Goal: Information Seeking & Learning: Get advice/opinions

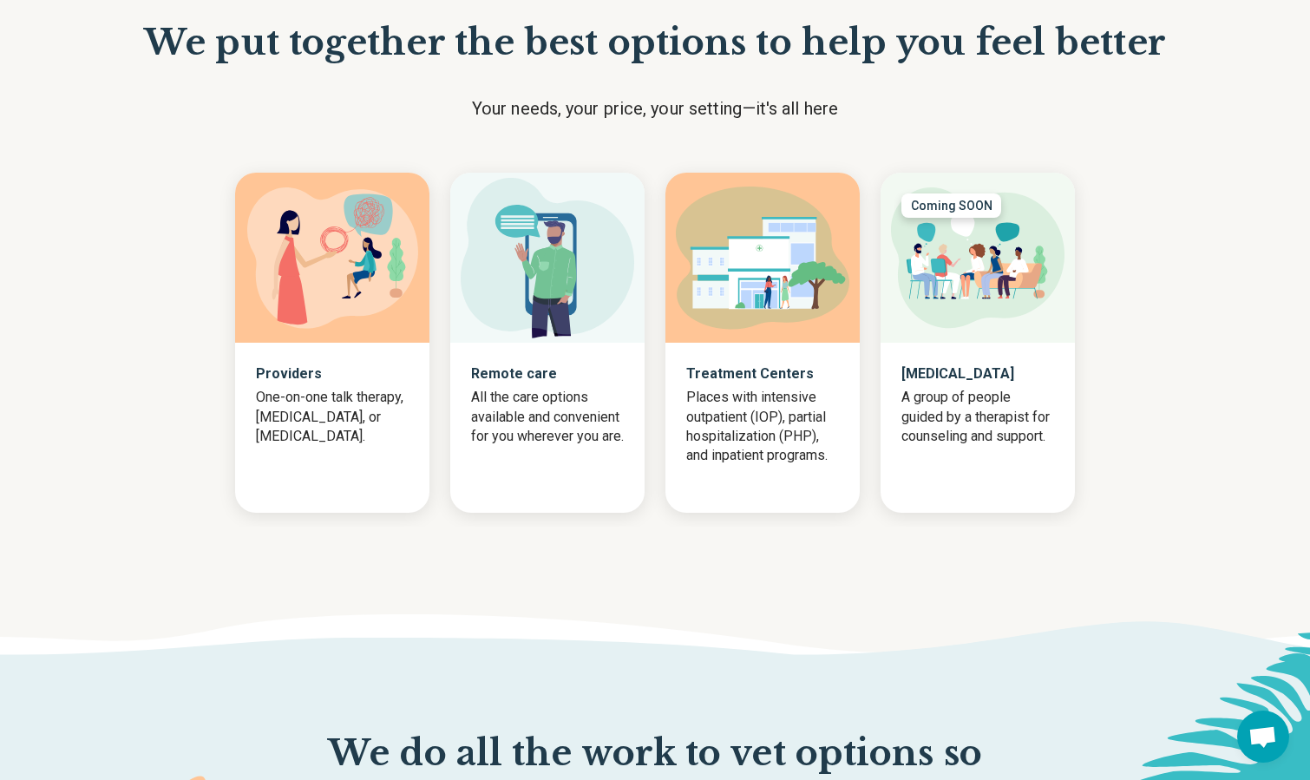
scroll to position [1655, 0]
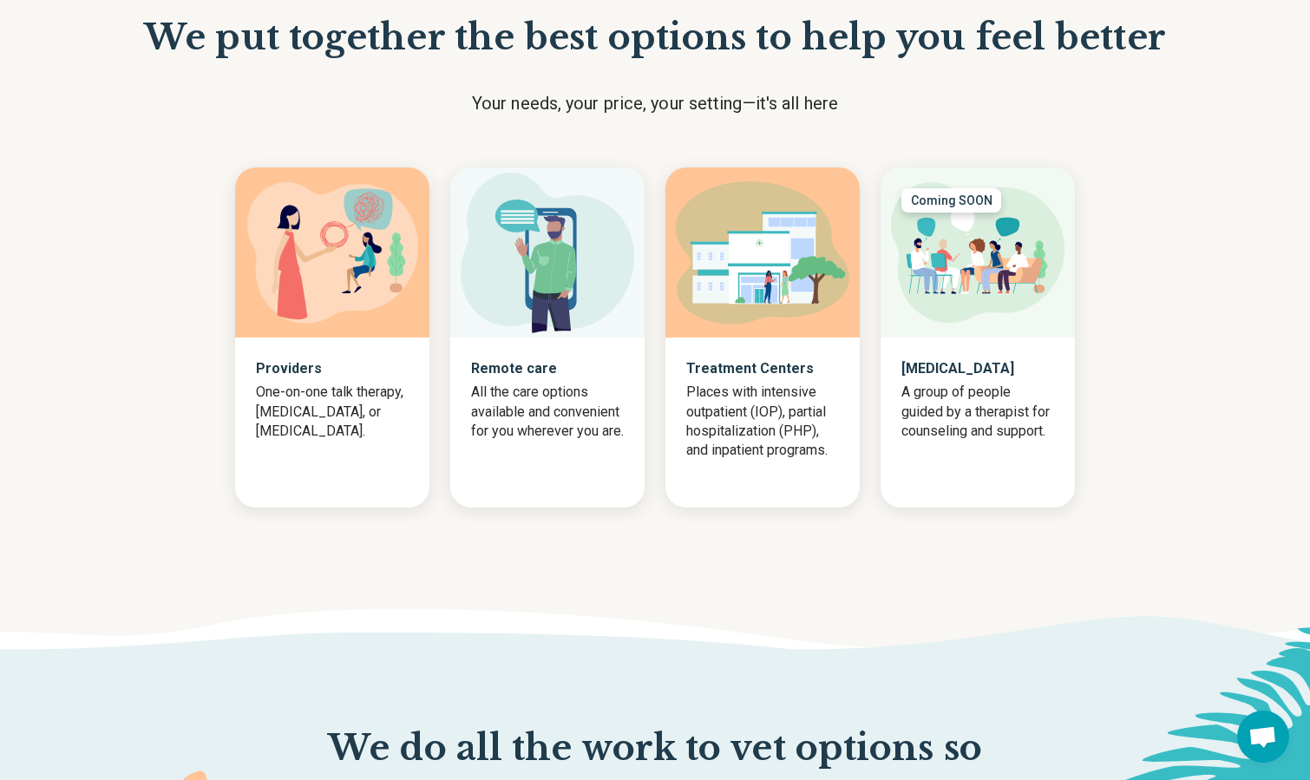
click at [519, 364] on p "Remote care" at bounding box center [547, 368] width 153 height 21
click at [520, 277] on img at bounding box center [547, 253] width 173 height 160
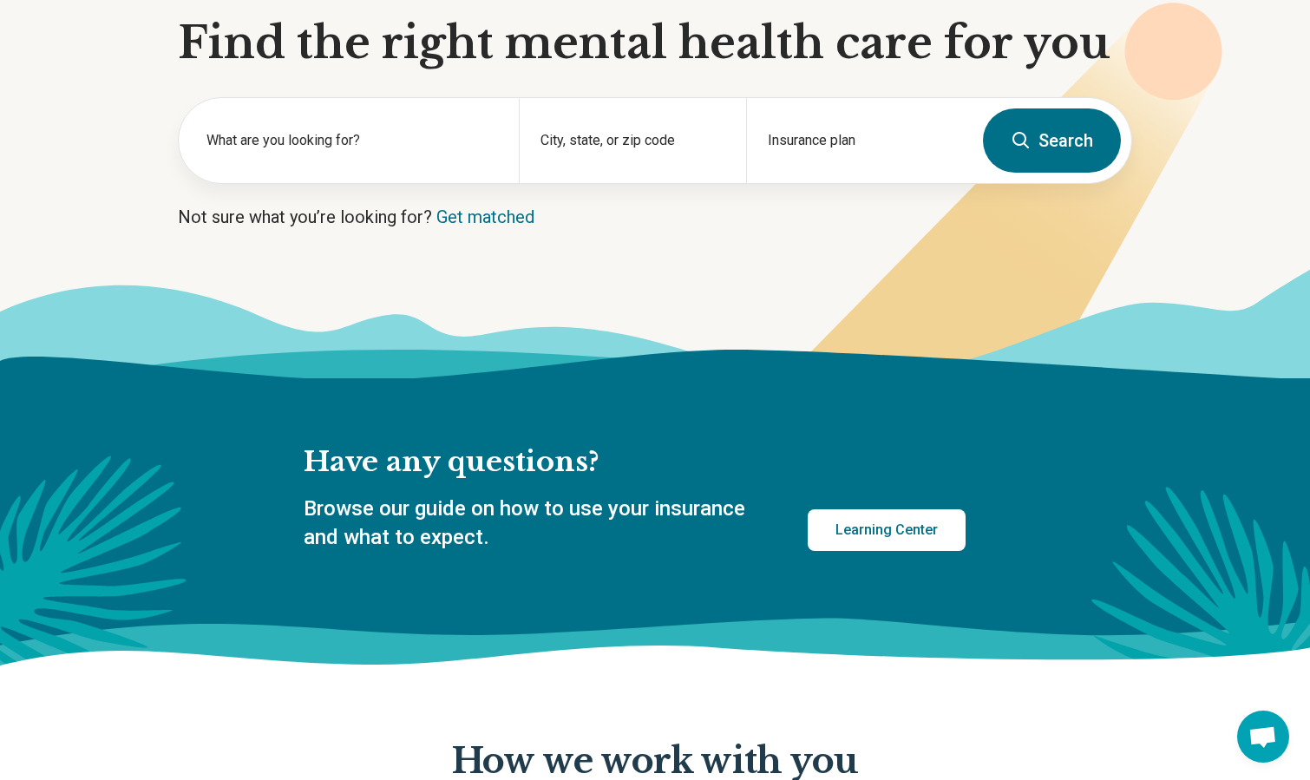
scroll to position [0, 0]
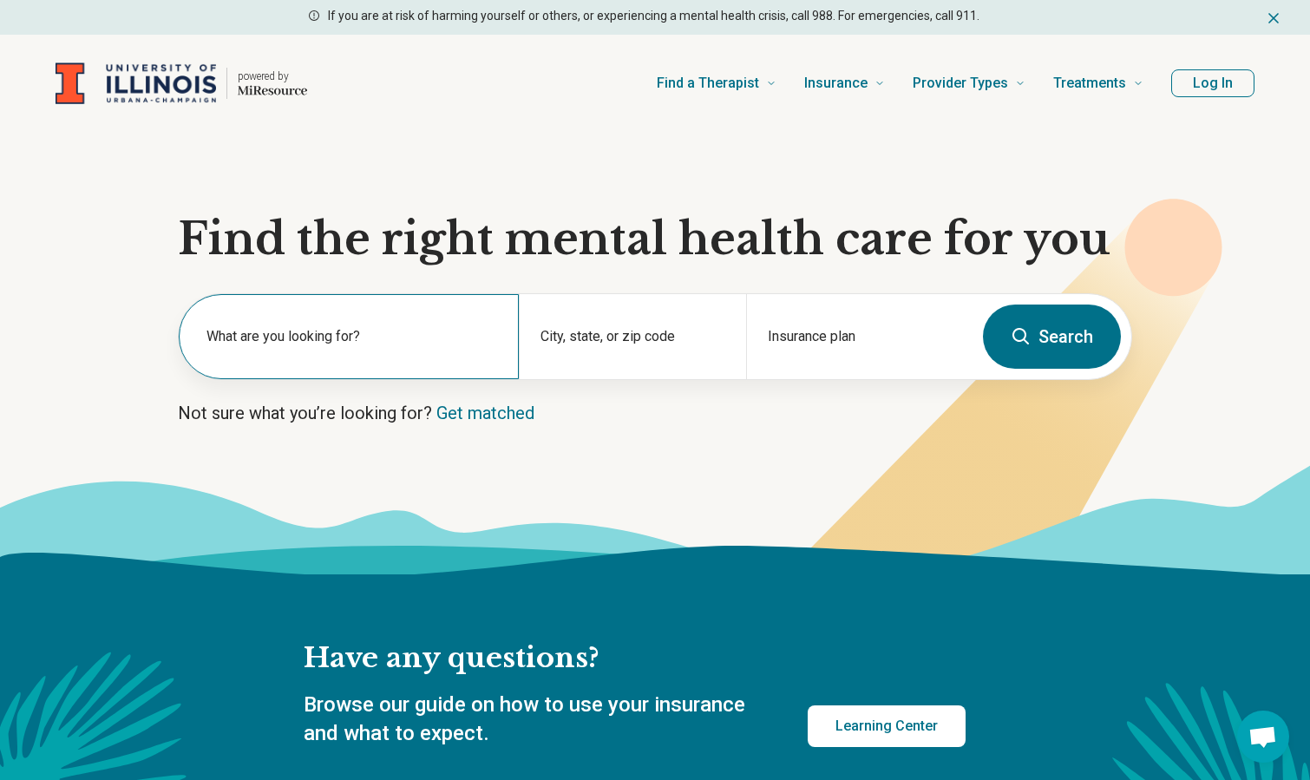
click at [388, 339] on label "What are you looking for?" at bounding box center [351, 336] width 291 height 21
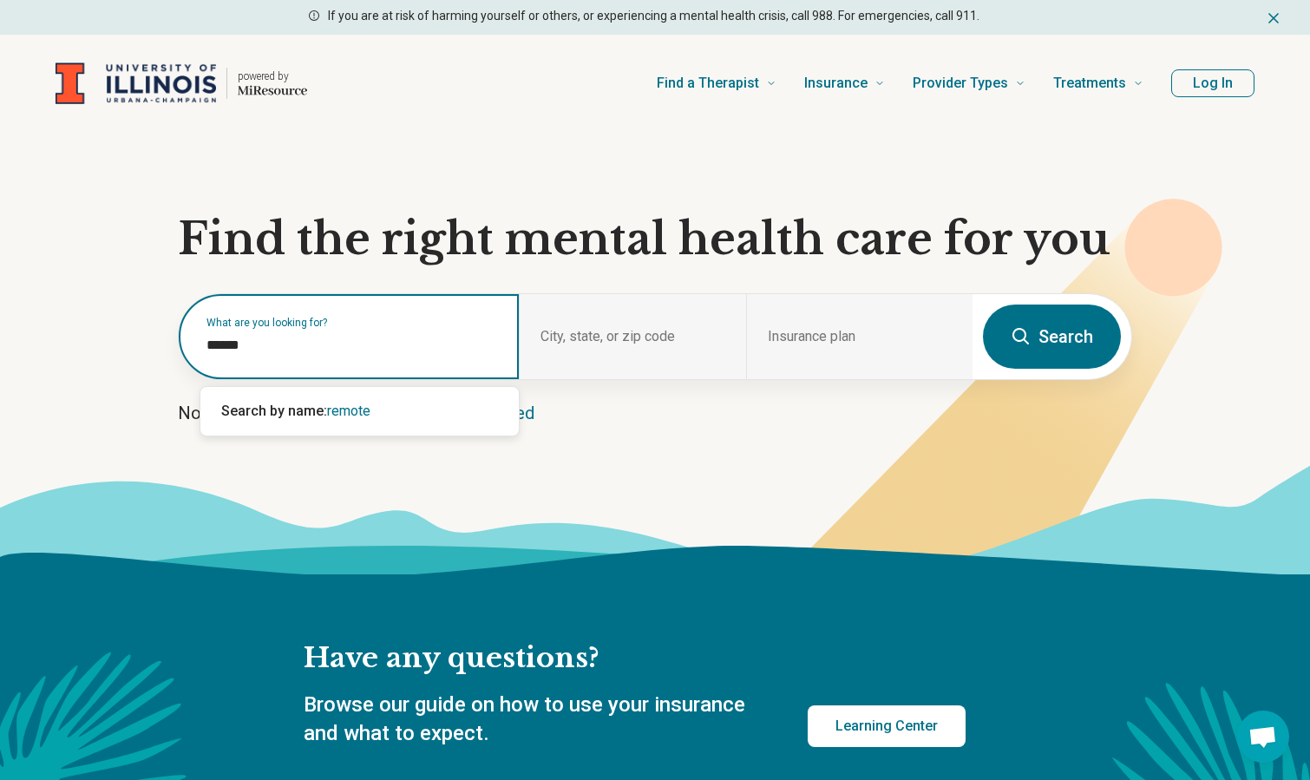
type input "******"
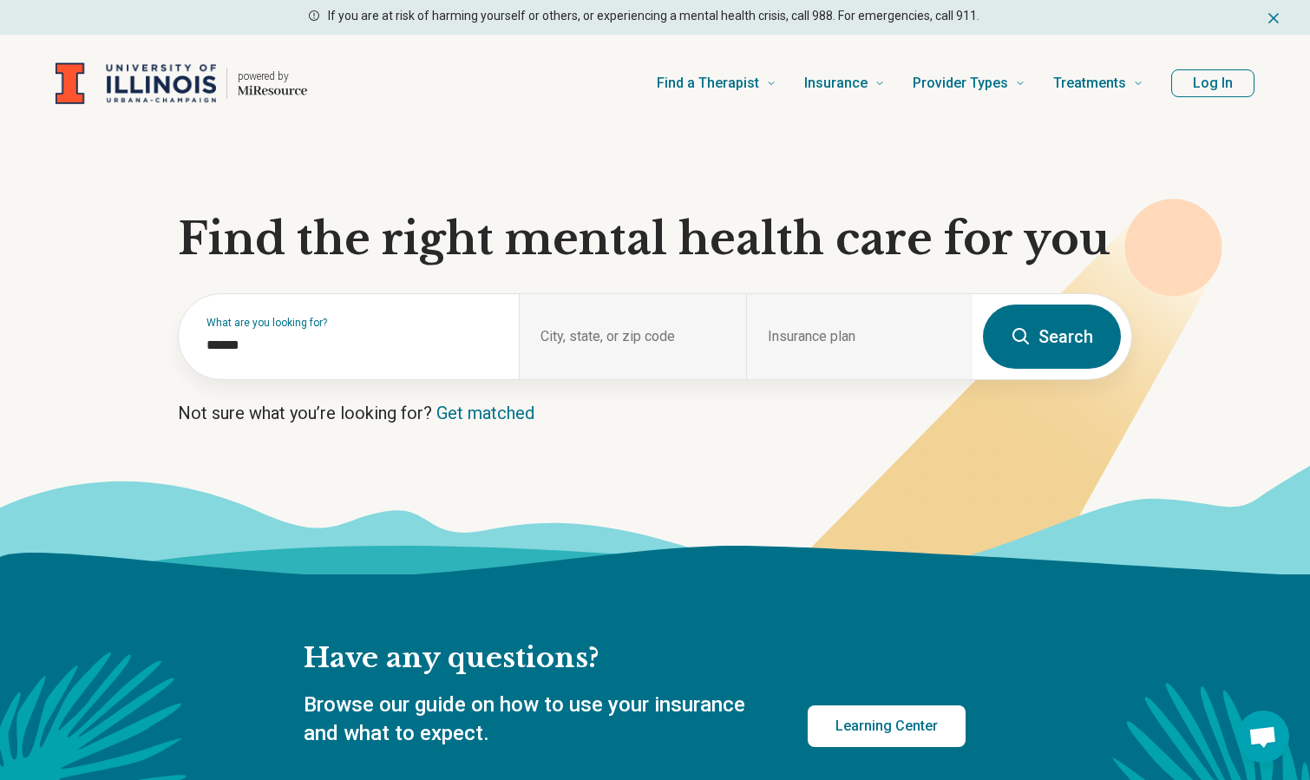
click at [1061, 337] on button "Search" at bounding box center [1052, 336] width 138 height 64
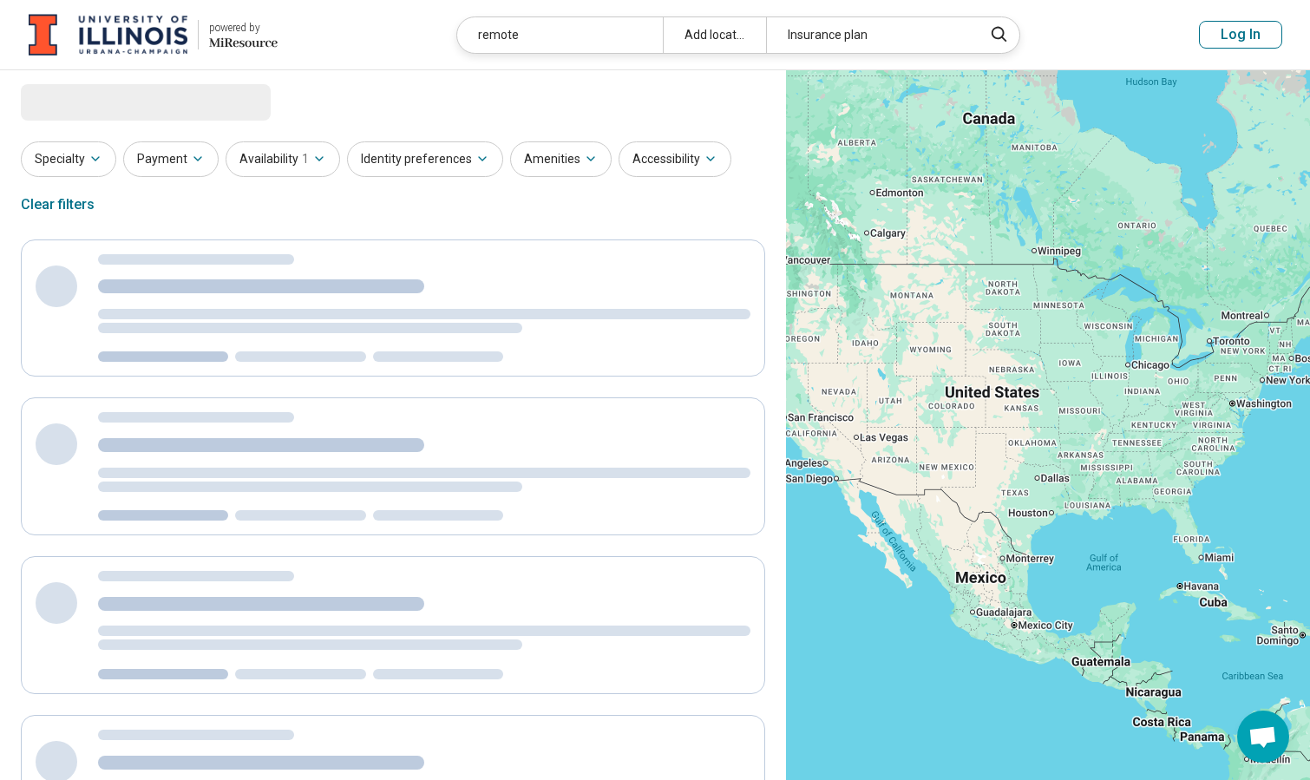
select select "***"
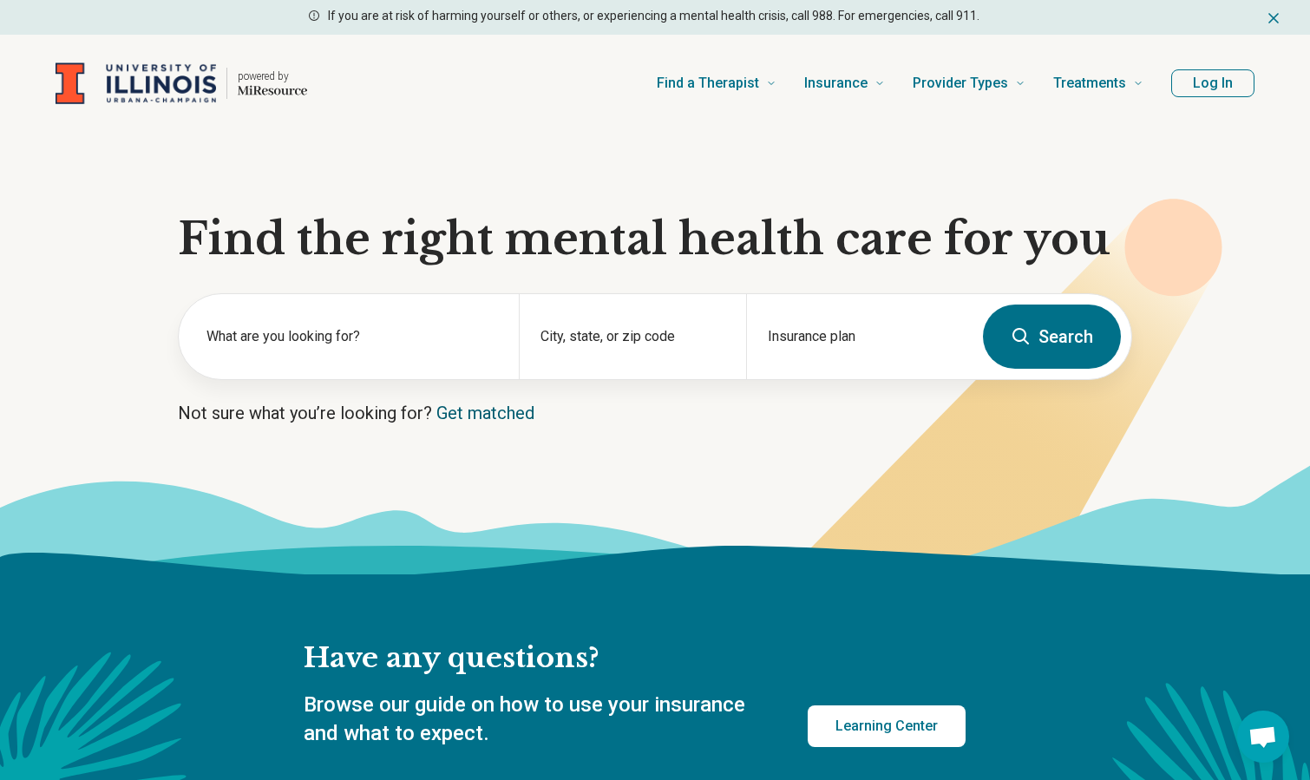
click at [497, 414] on link "Get matched" at bounding box center [485, 412] width 98 height 21
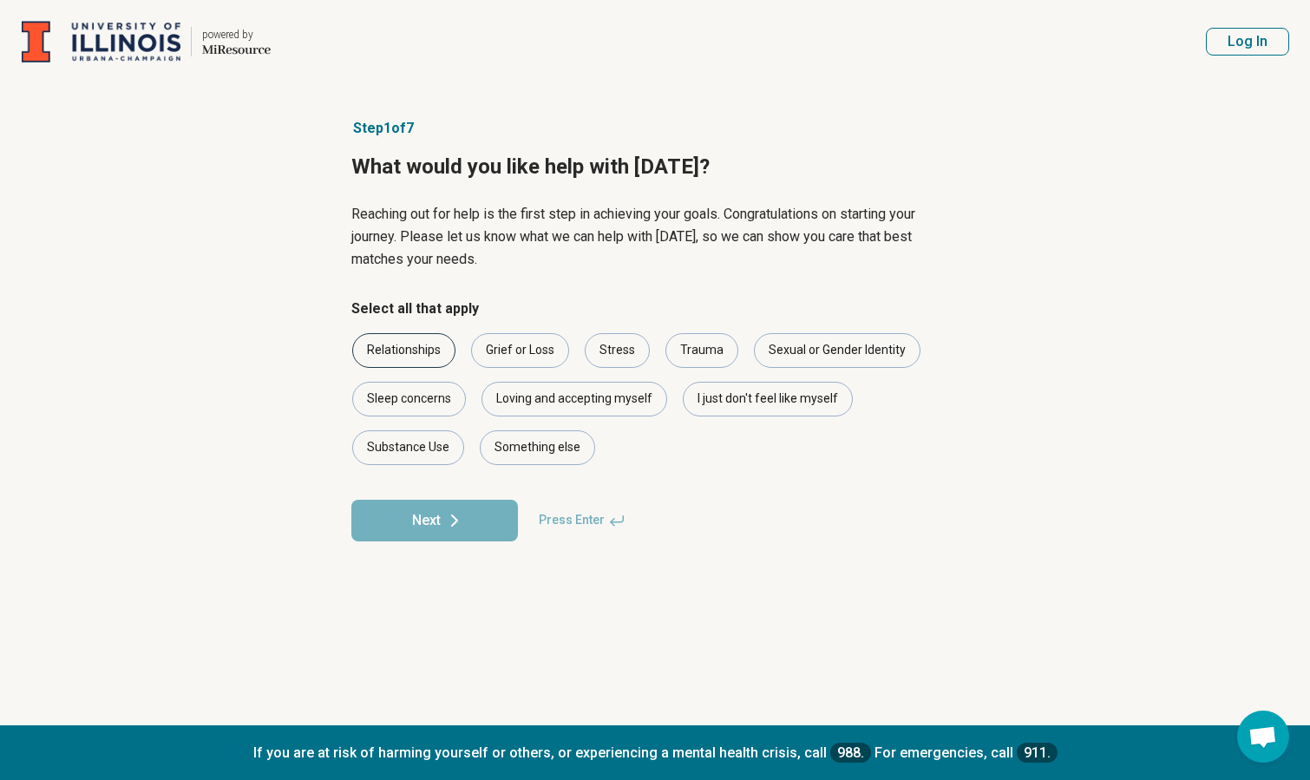
click at [436, 347] on div "Relationships" at bounding box center [403, 350] width 103 height 35
click at [604, 353] on div "Stress" at bounding box center [617, 350] width 65 height 35
click at [471, 529] on button "Next" at bounding box center [434, 521] width 167 height 42
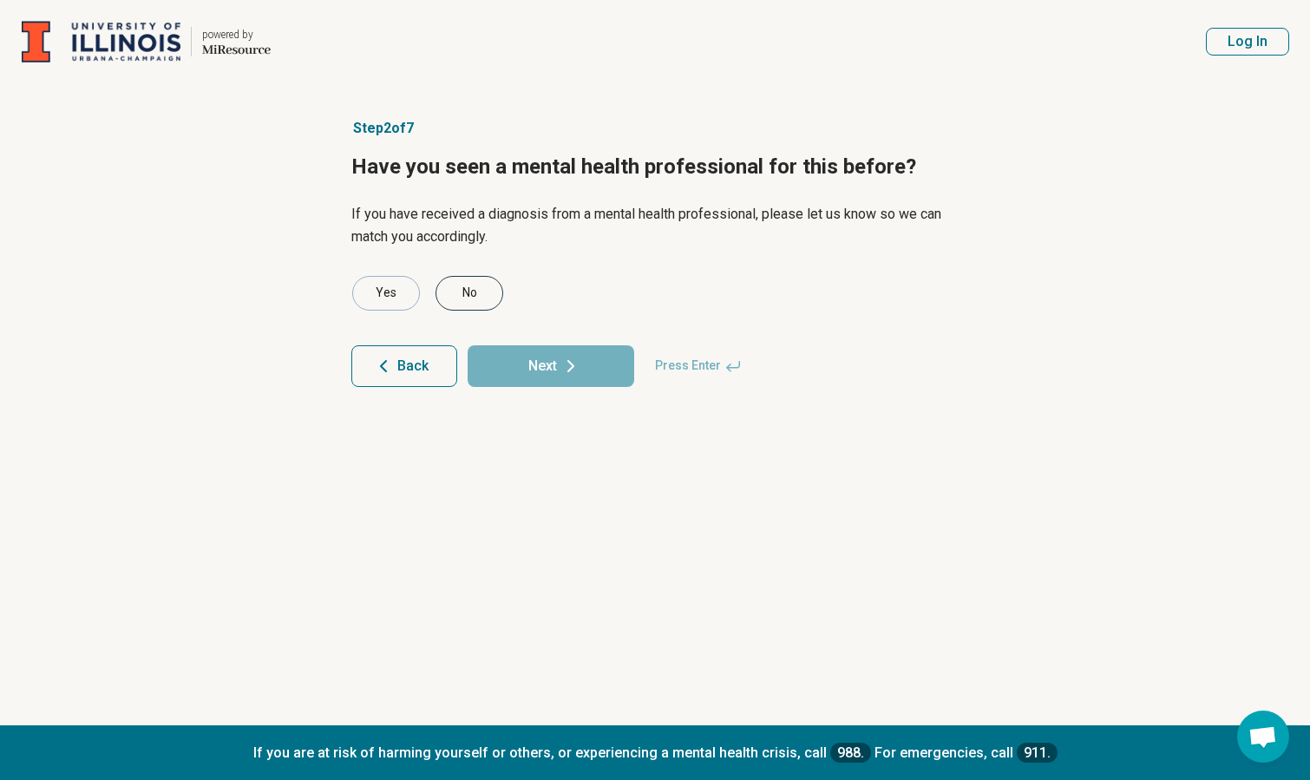
click at [476, 296] on div "No" at bounding box center [469, 293] width 68 height 35
click at [518, 369] on button "Next" at bounding box center [550, 366] width 167 height 42
click at [401, 285] on div "Yes" at bounding box center [386, 293] width 68 height 35
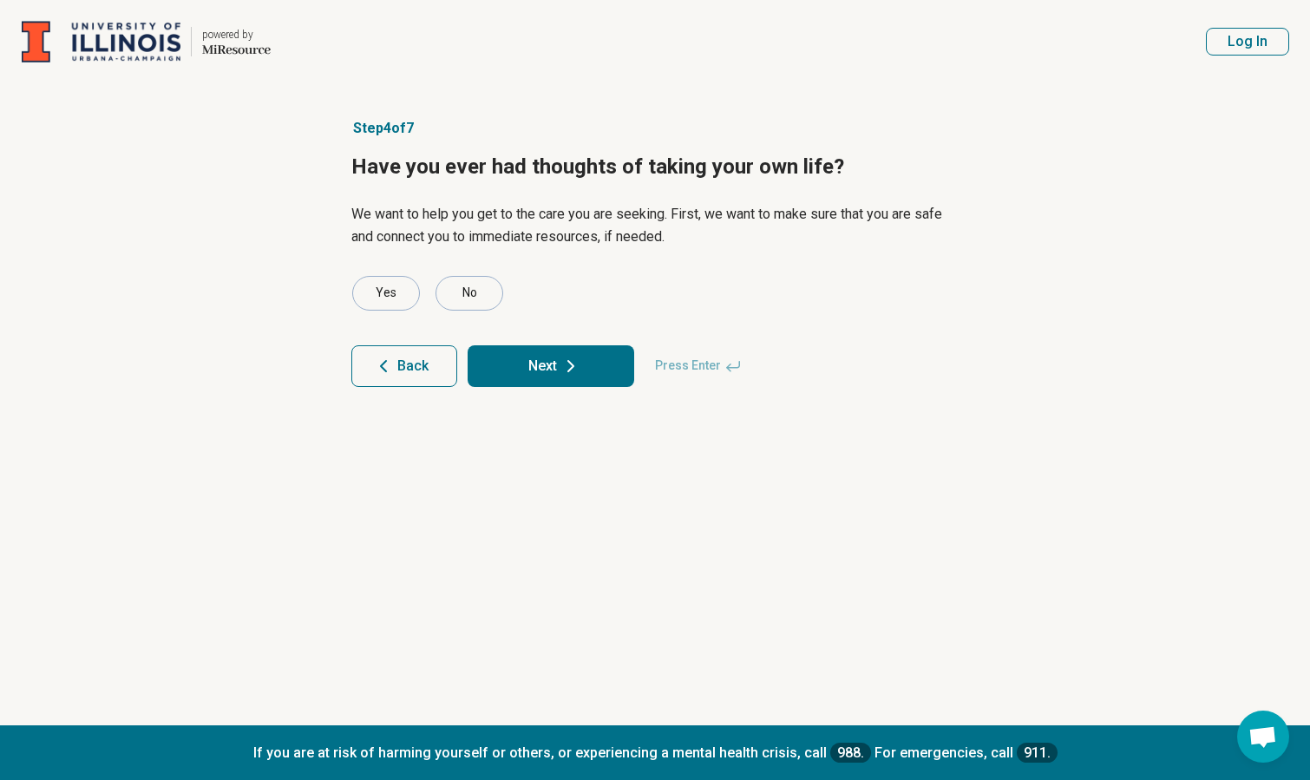
click at [605, 365] on button "Next" at bounding box center [550, 366] width 167 height 42
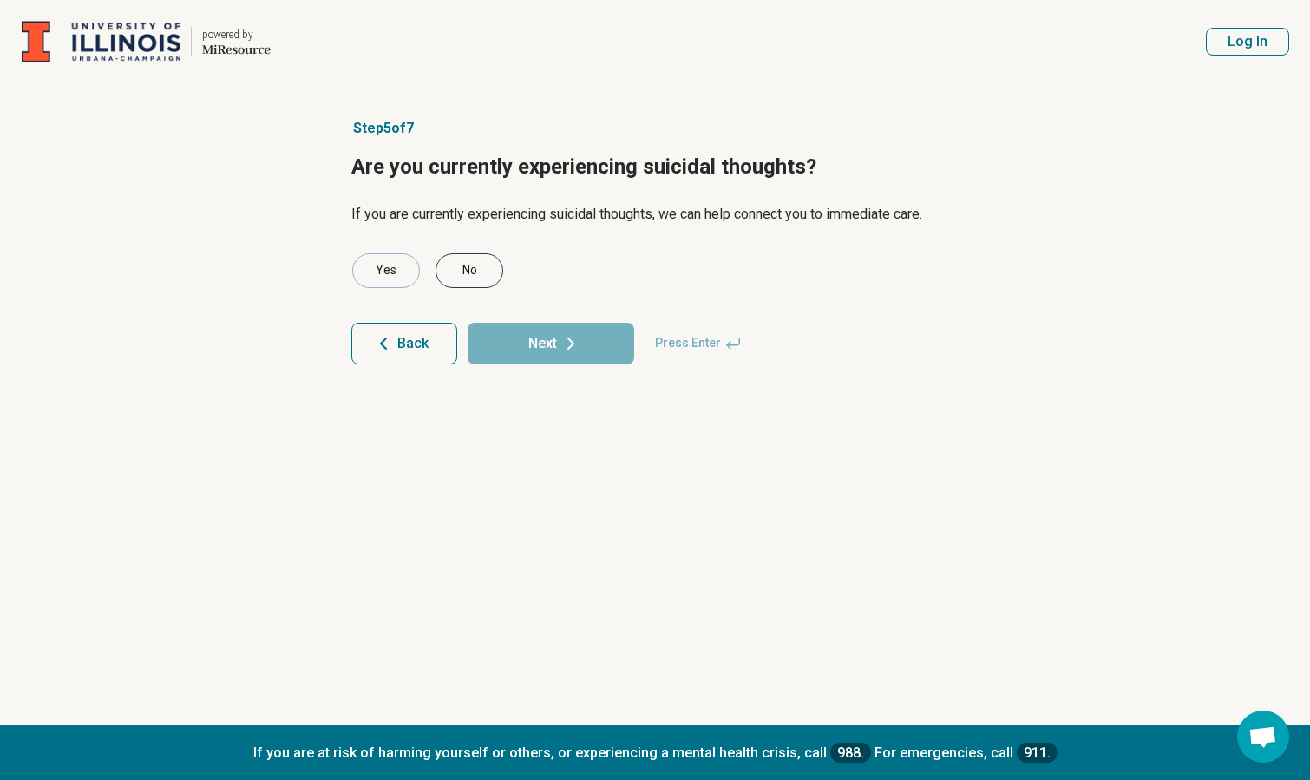
click at [489, 271] on div "No" at bounding box center [469, 270] width 68 height 35
click at [542, 347] on button "Next" at bounding box center [550, 344] width 167 height 42
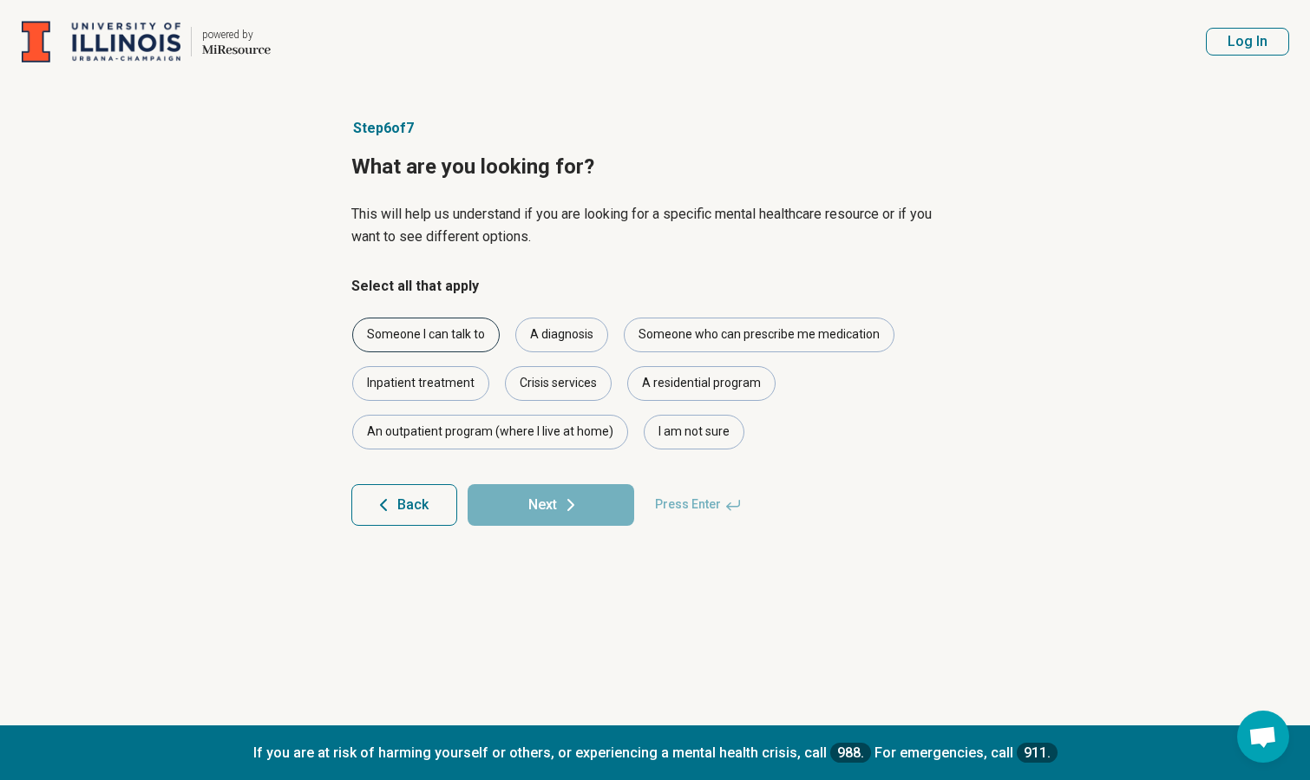
click at [463, 332] on div "Someone I can talk to" at bounding box center [425, 334] width 147 height 35
click at [564, 511] on icon at bounding box center [570, 504] width 21 height 21
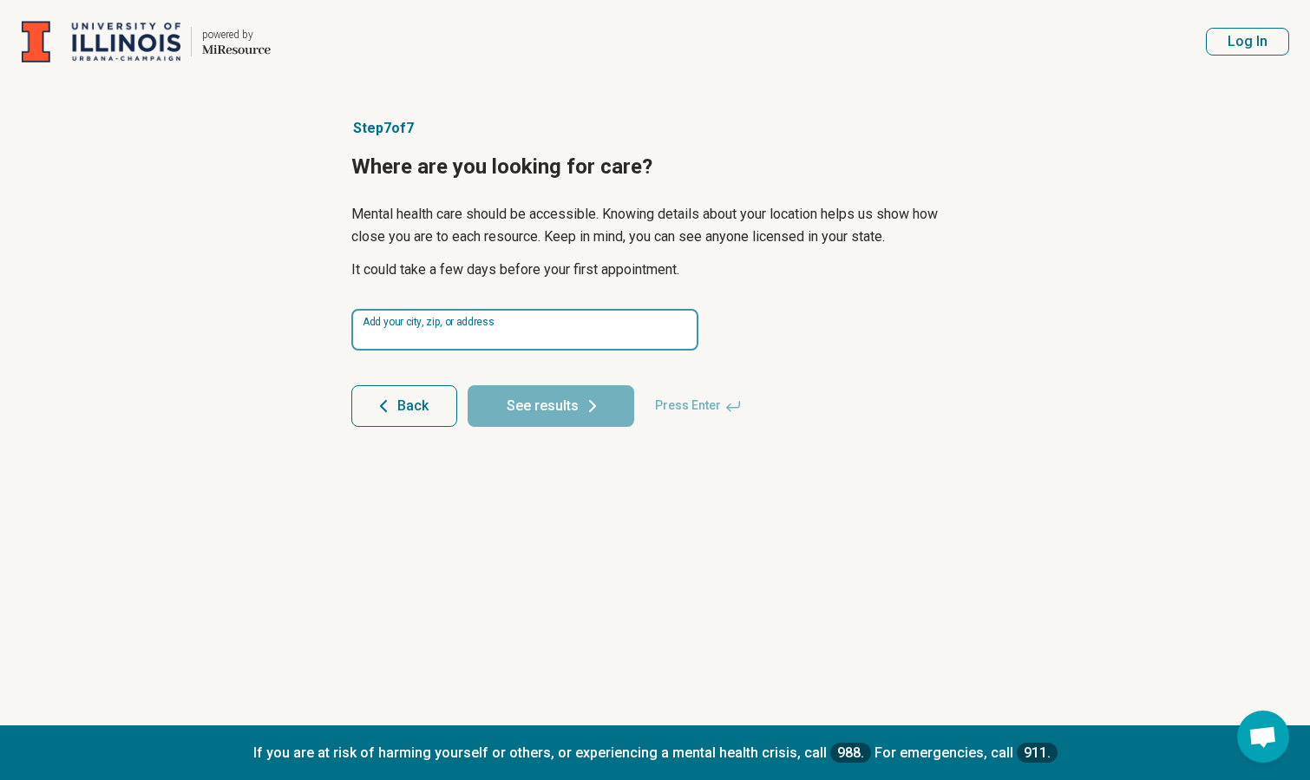
click at [498, 333] on input at bounding box center [524, 330] width 347 height 42
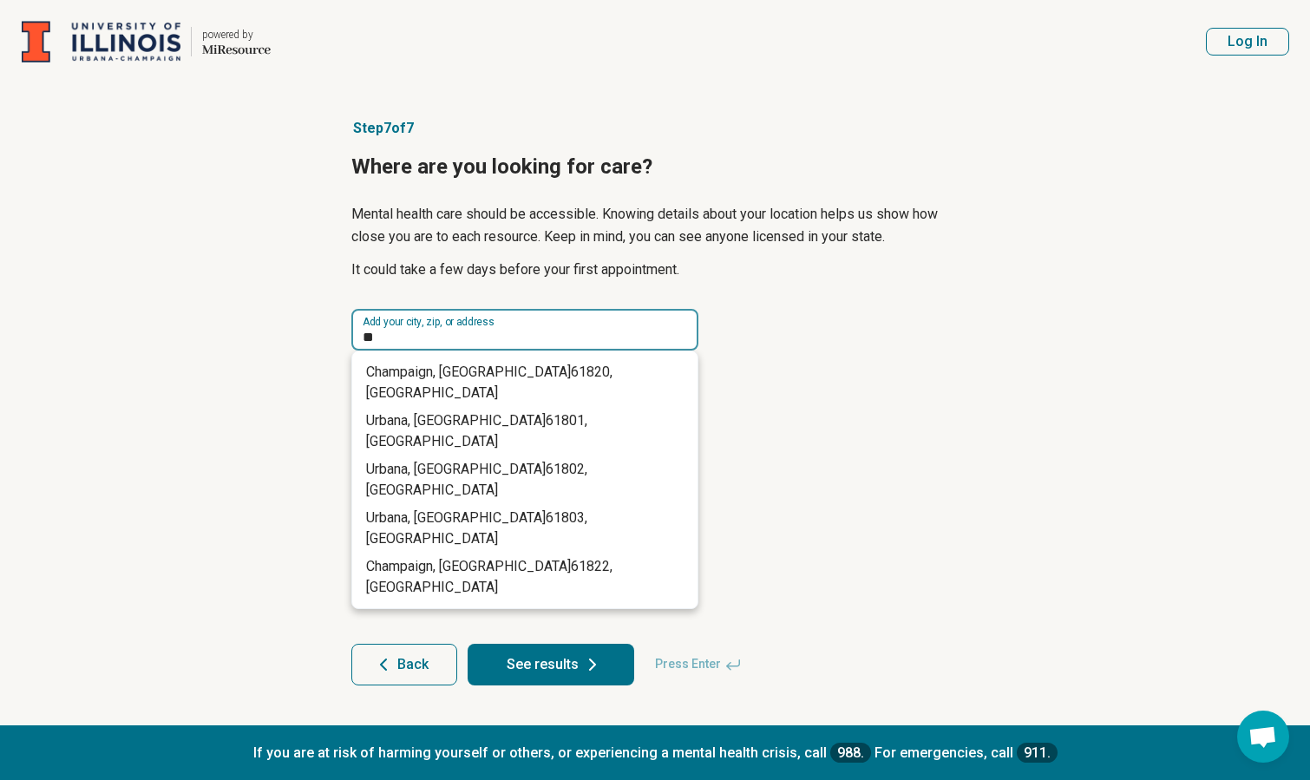
type input "*"
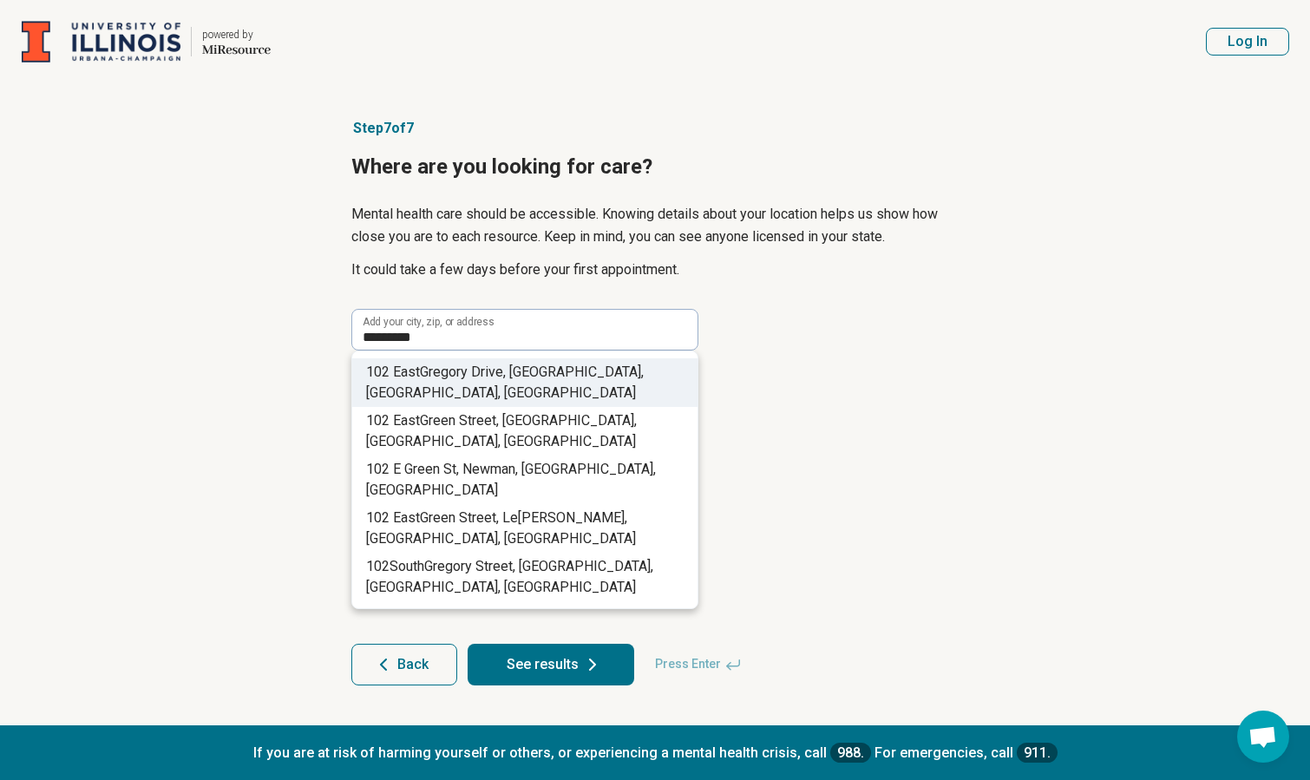
click at [535, 381] on li "102 E ast Gre gory Driv e , Champaign, IL, USA" at bounding box center [524, 382] width 345 height 49
type input "**********"
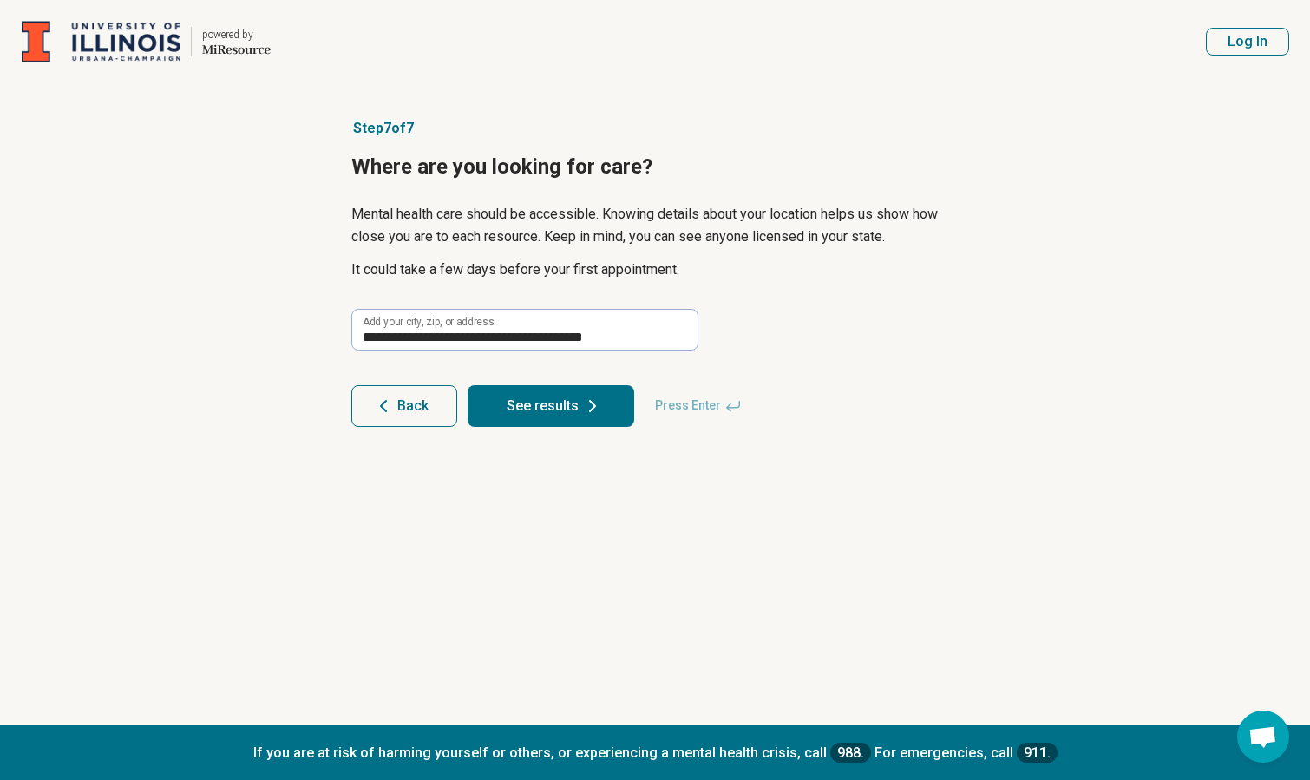
click at [545, 415] on button "See results" at bounding box center [550, 406] width 167 height 42
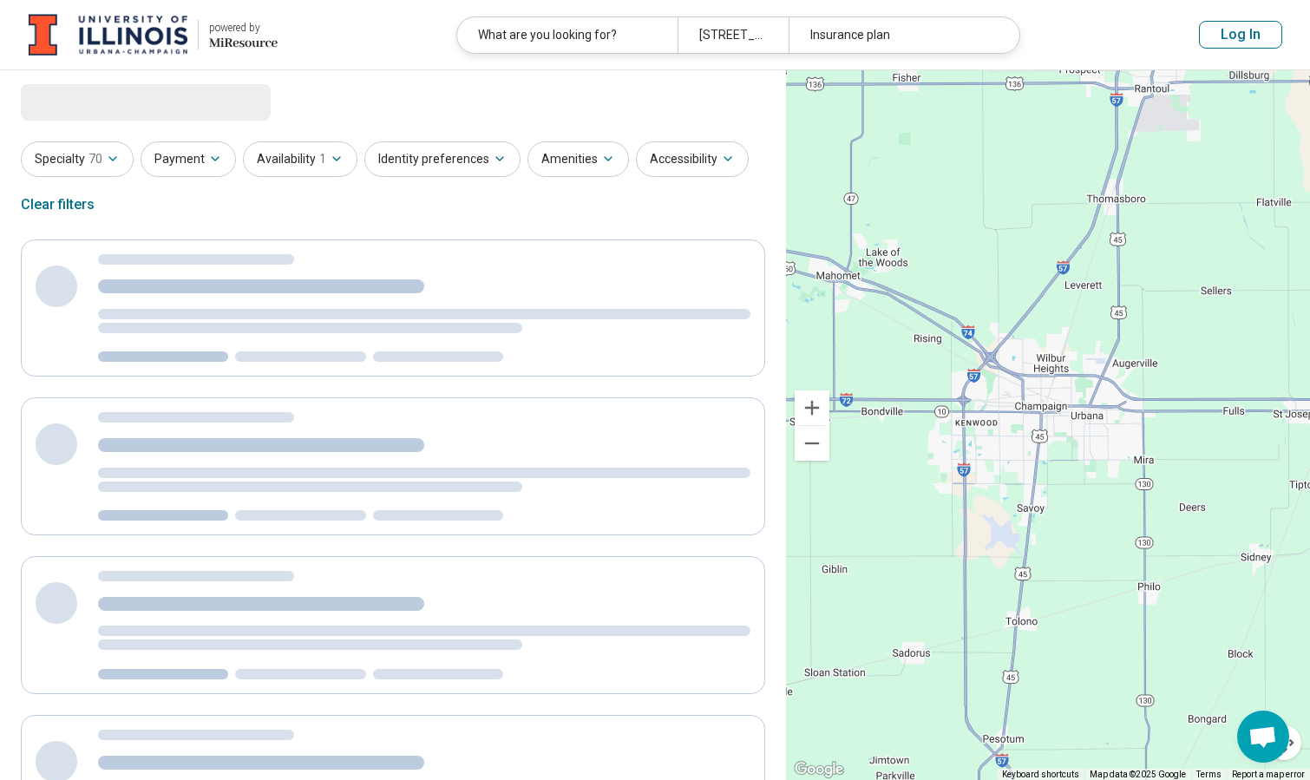
select select "***"
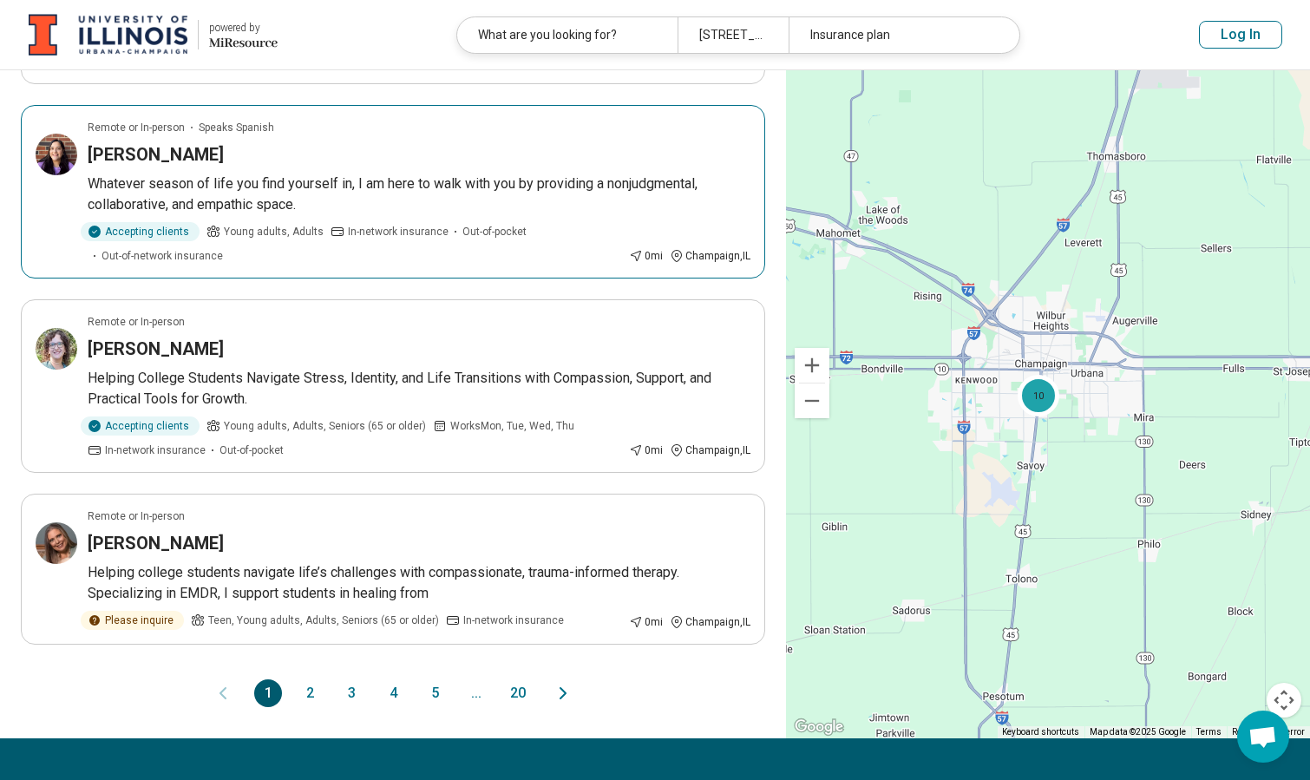
scroll to position [1429, 0]
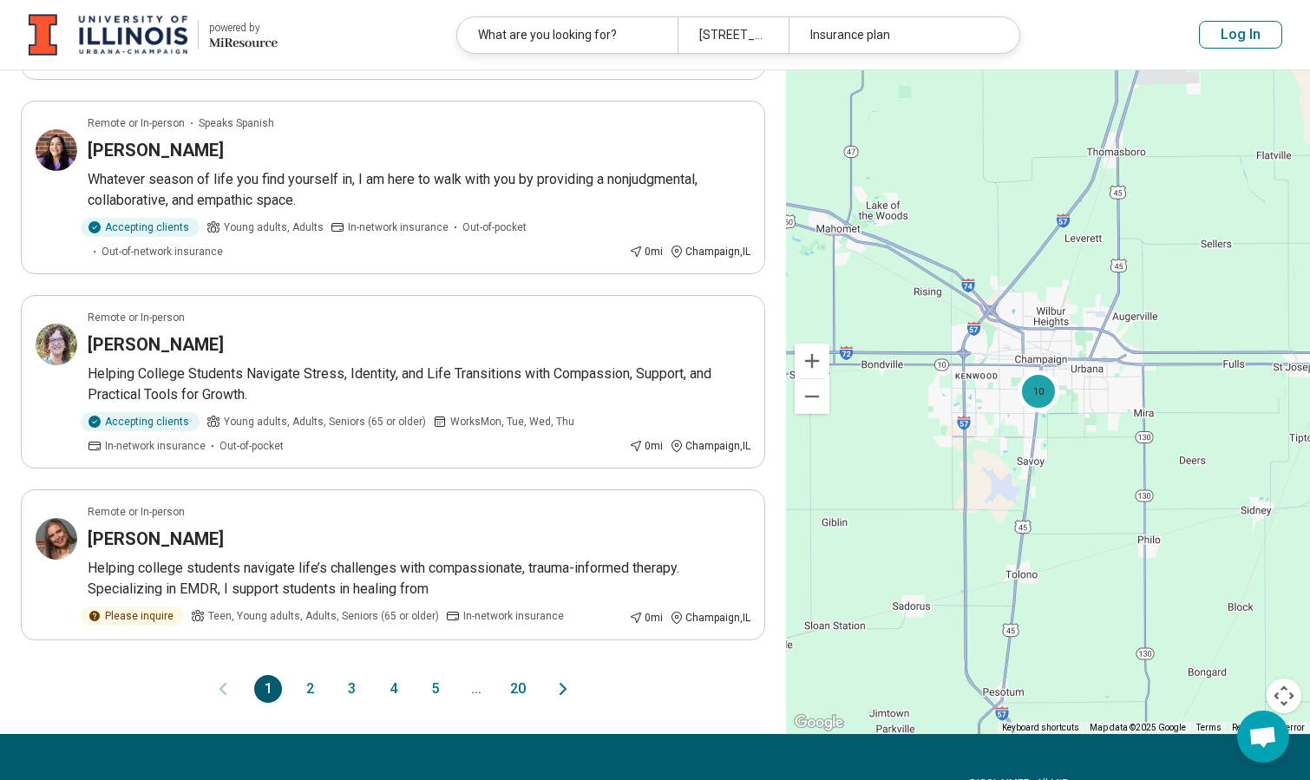
click at [310, 683] on button "2" at bounding box center [310, 689] width 28 height 28
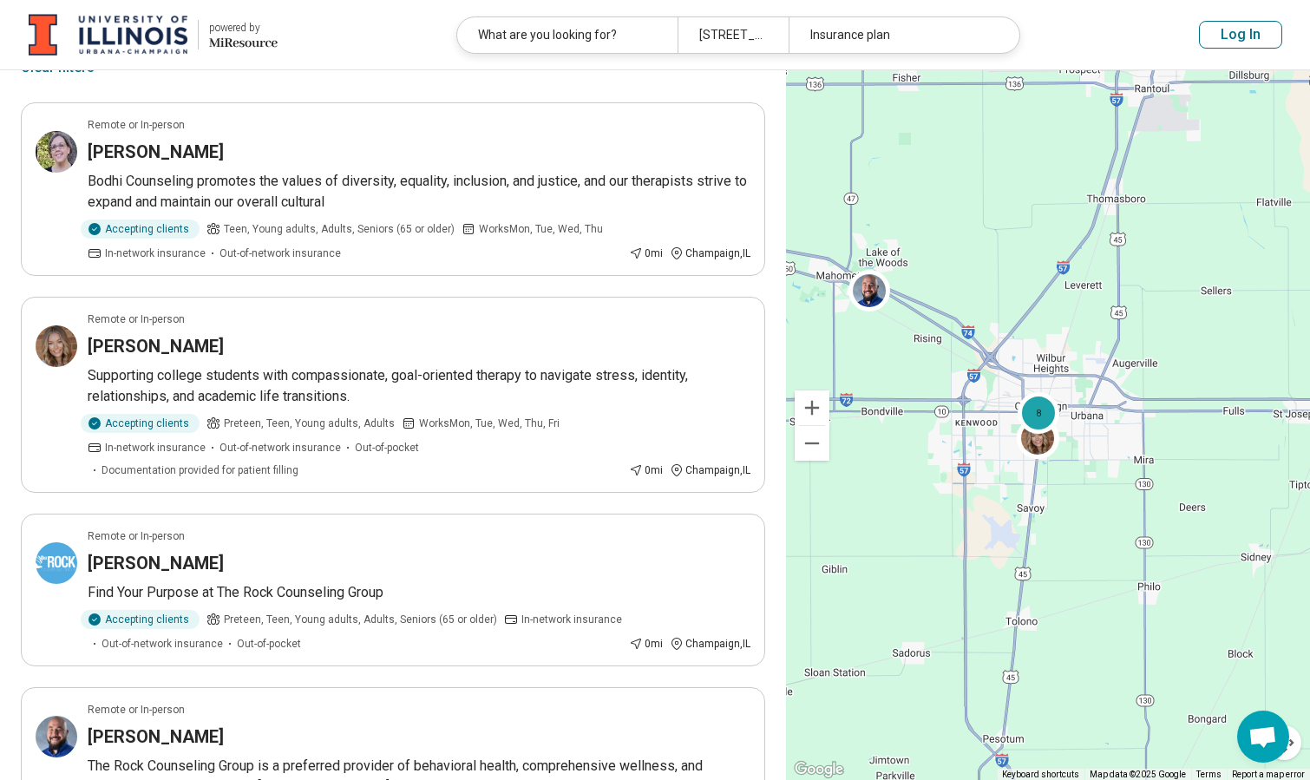
scroll to position [0, 0]
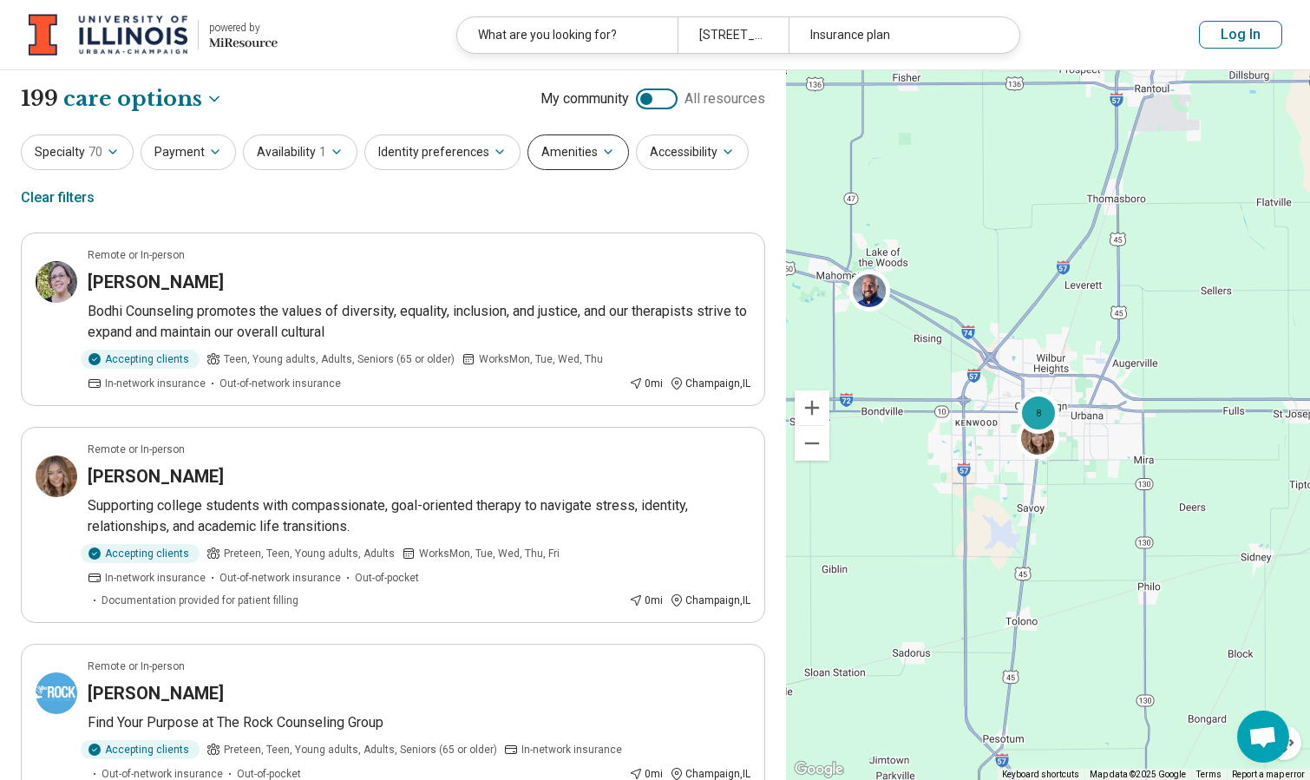
click at [584, 148] on button "Amenities" at bounding box center [577, 152] width 101 height 36
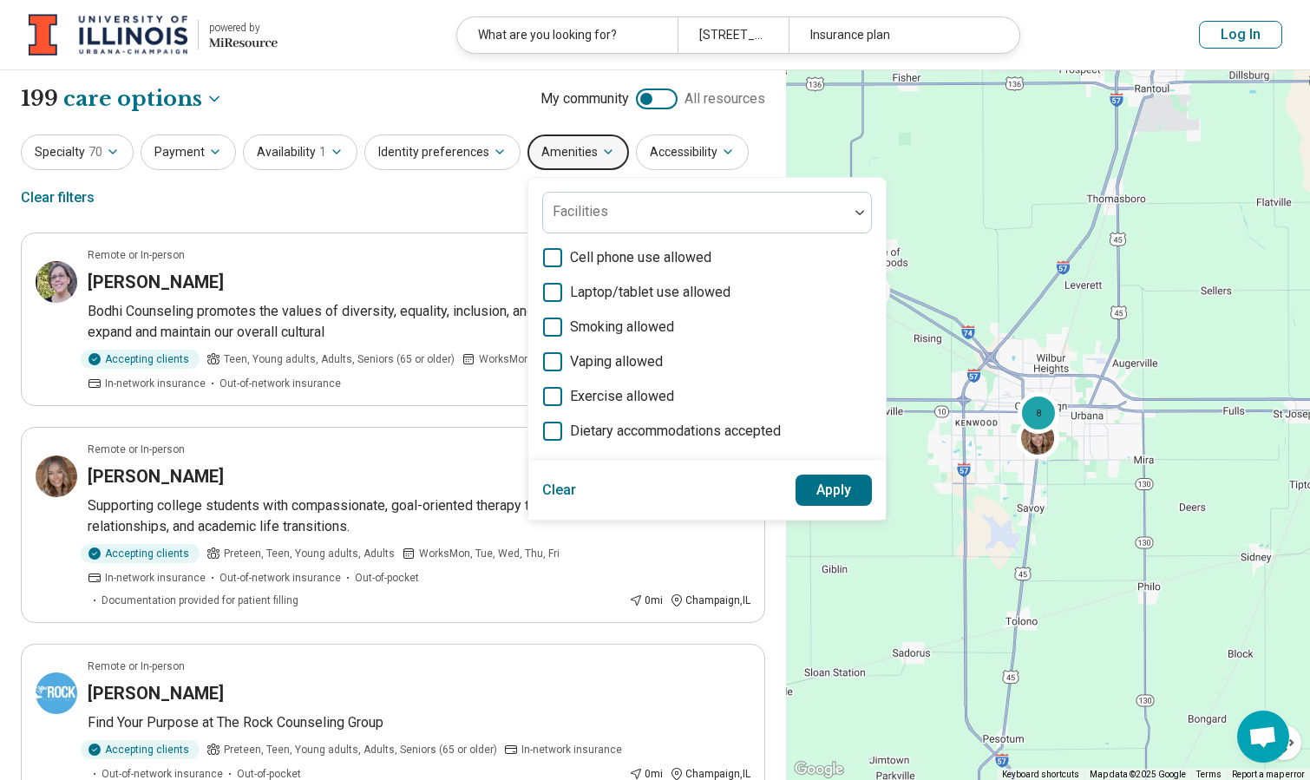
click at [584, 148] on button "Amenities" at bounding box center [577, 152] width 101 height 36
click at [214, 154] on icon "button" at bounding box center [215, 152] width 14 height 14
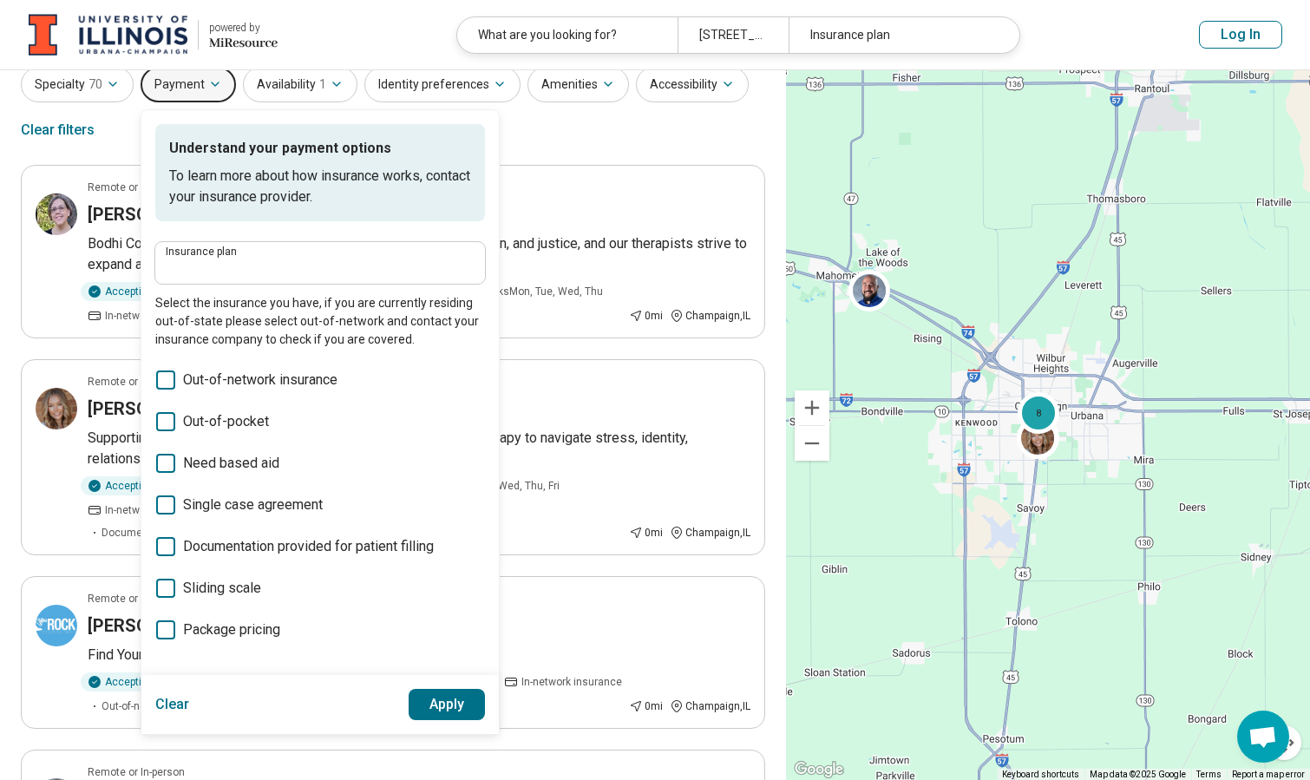
scroll to position [89, 0]
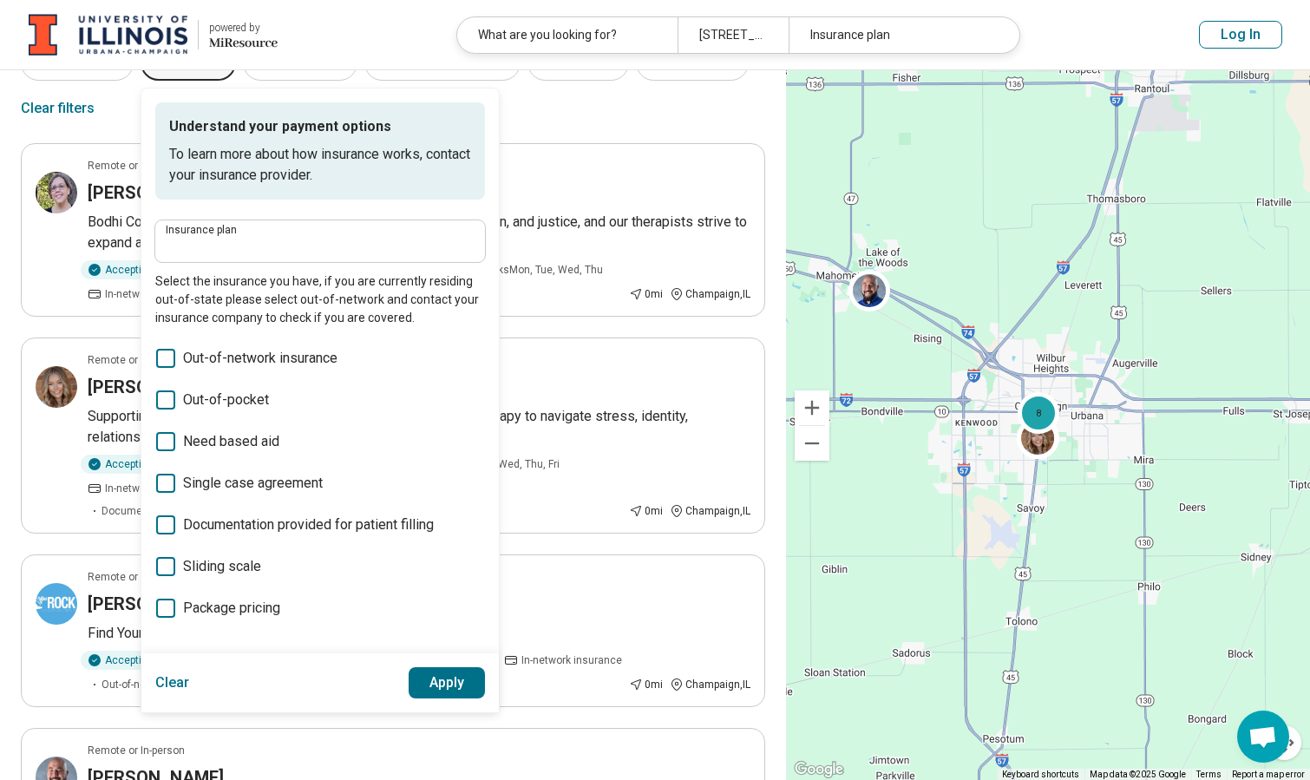
click at [230, 262] on div "Insurance plan Insurance plan Insurance plan Insurance plan Select the insuranc…" at bounding box center [320, 273] width 330 height 107
click at [220, 252] on input "Insurance plan" at bounding box center [320, 246] width 309 height 21
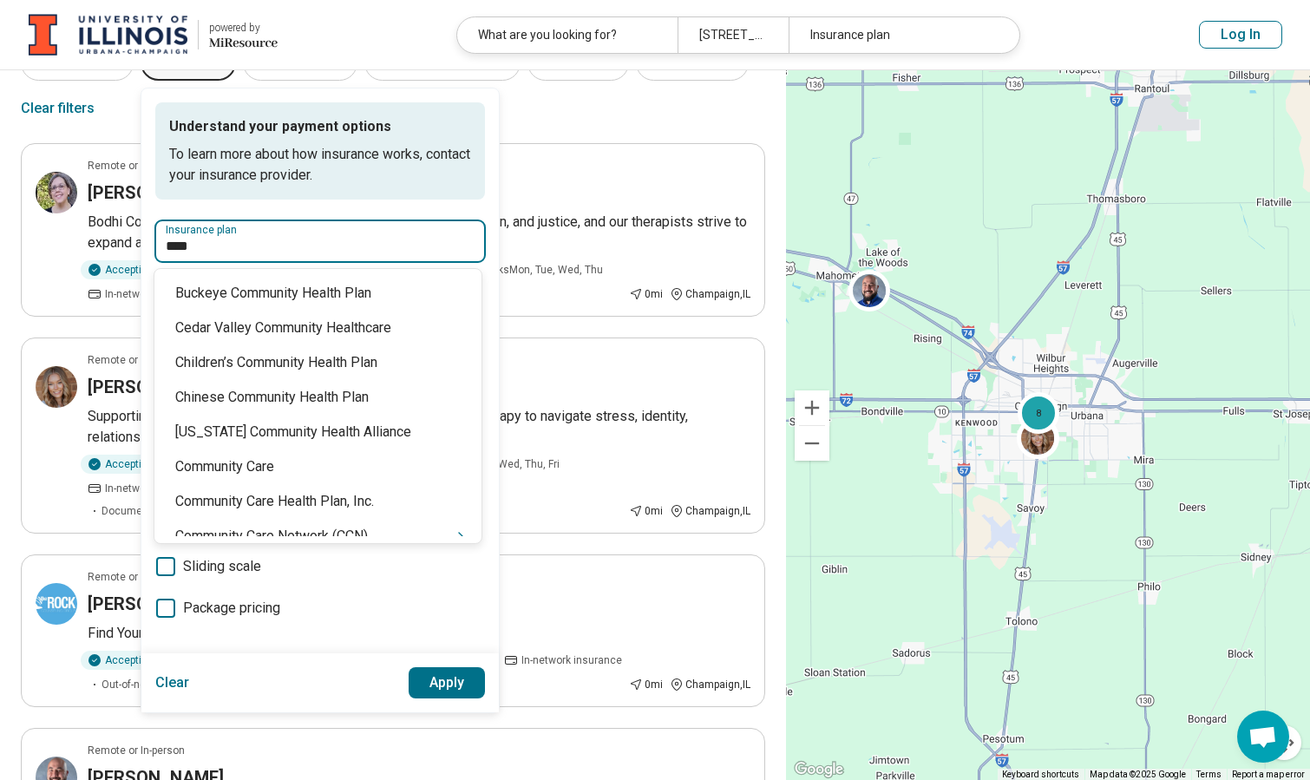
type input "*****"
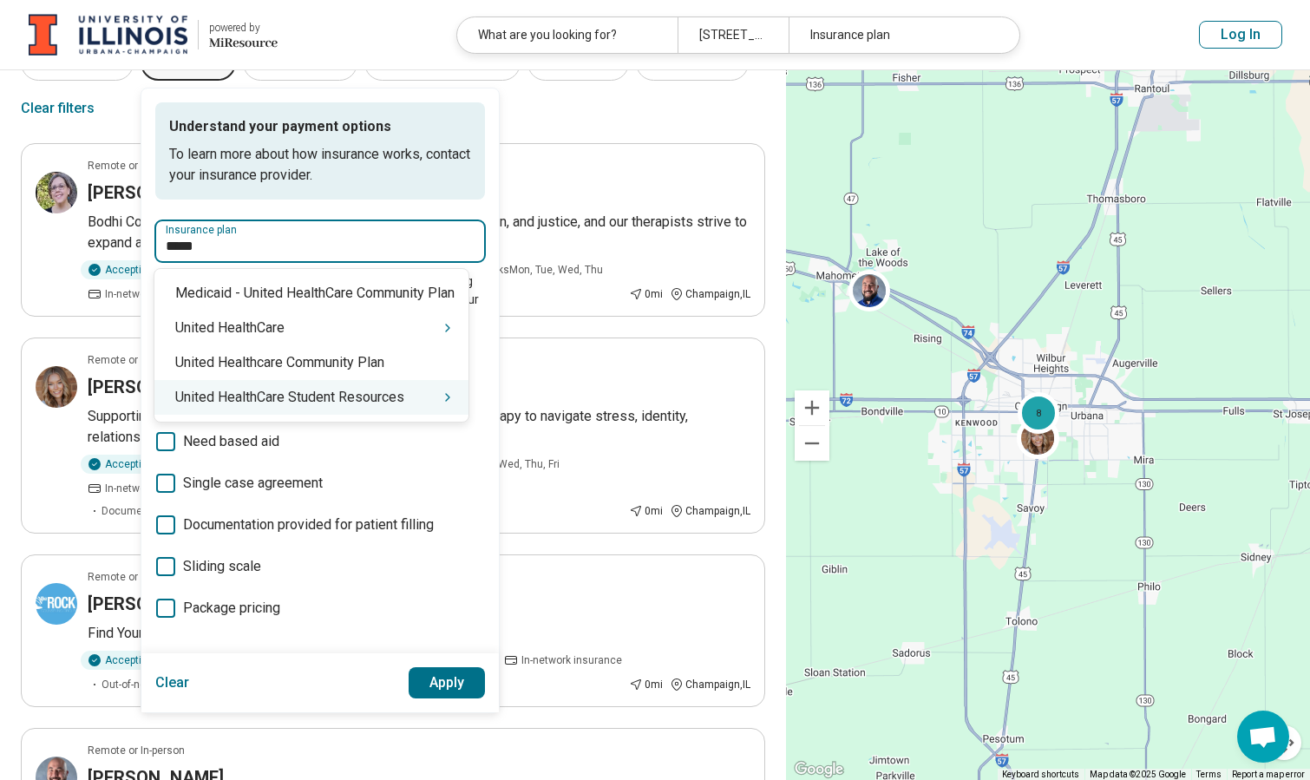
click at [279, 402] on div "United HealthCare Student Resources" at bounding box center [311, 397] width 314 height 35
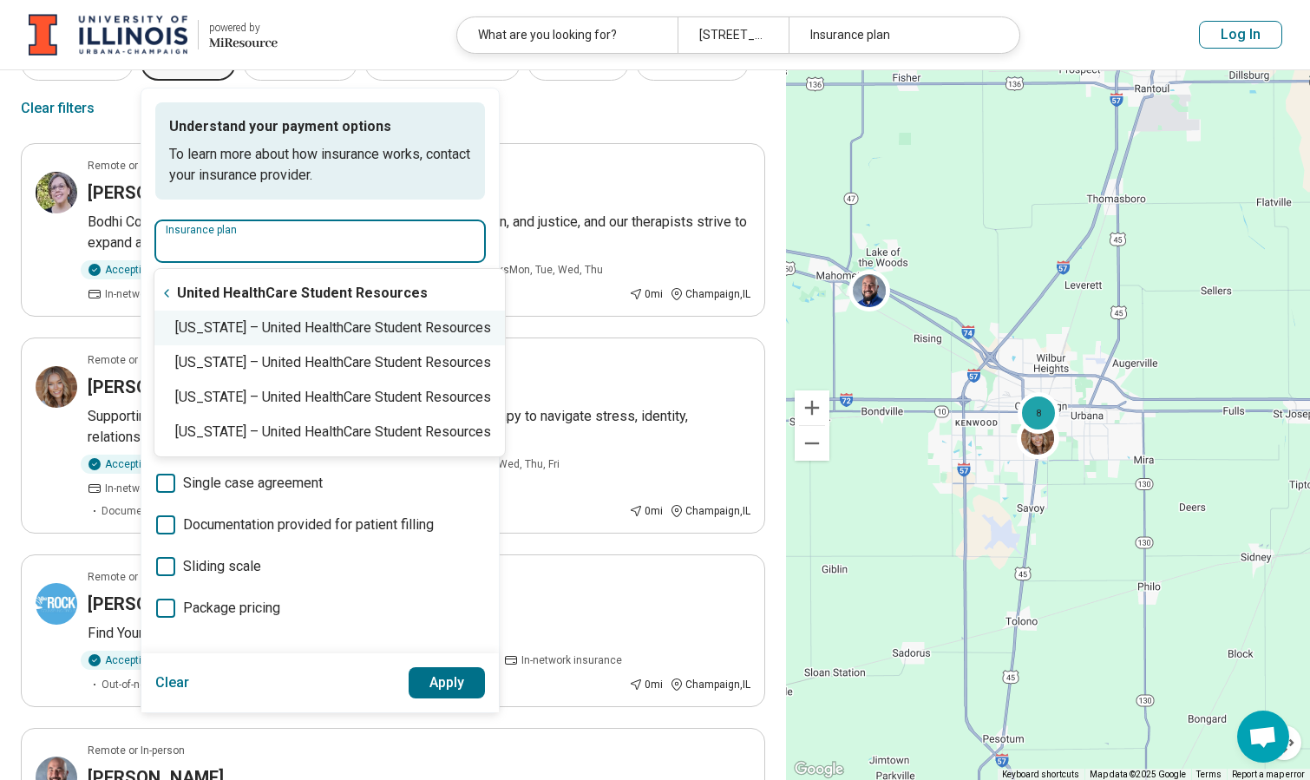
click at [432, 327] on div "Illinois – United HealthCare Student Resources" at bounding box center [329, 327] width 350 height 35
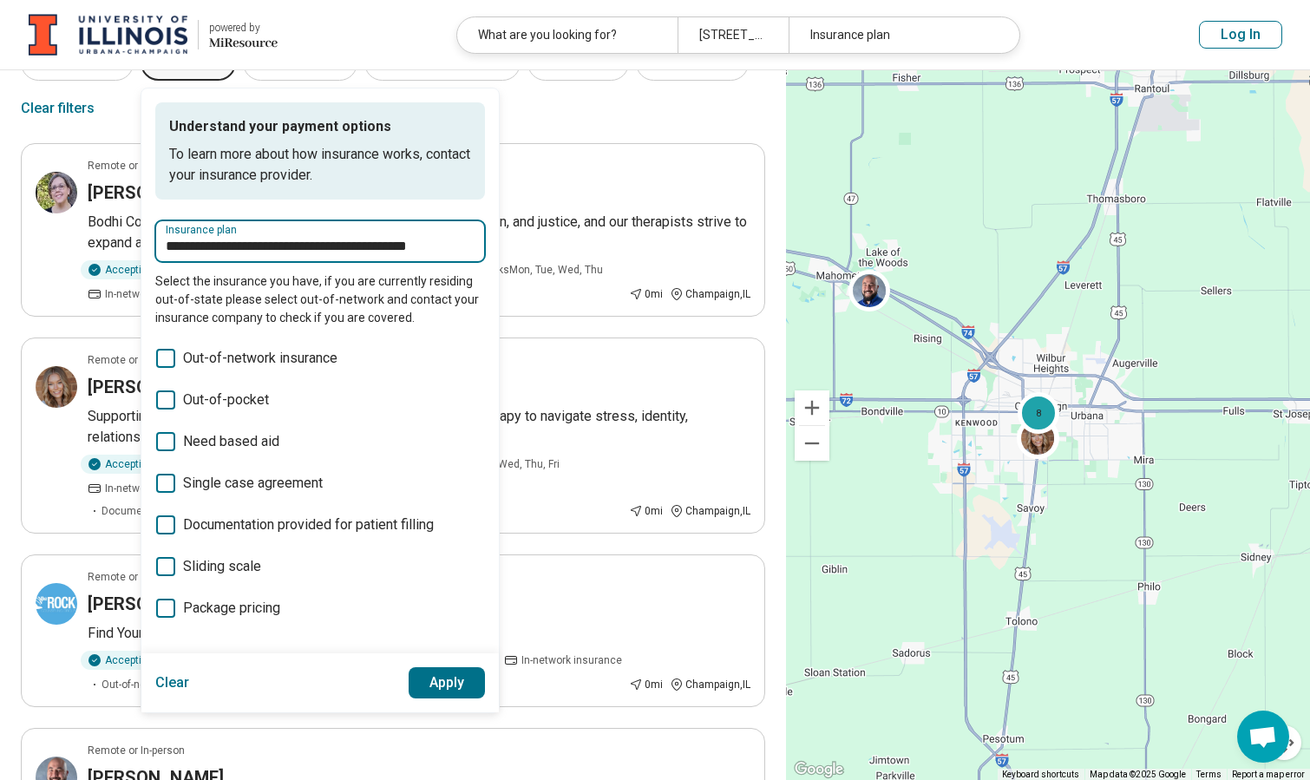
type input "**********"
click at [468, 679] on button "Apply" at bounding box center [447, 682] width 77 height 31
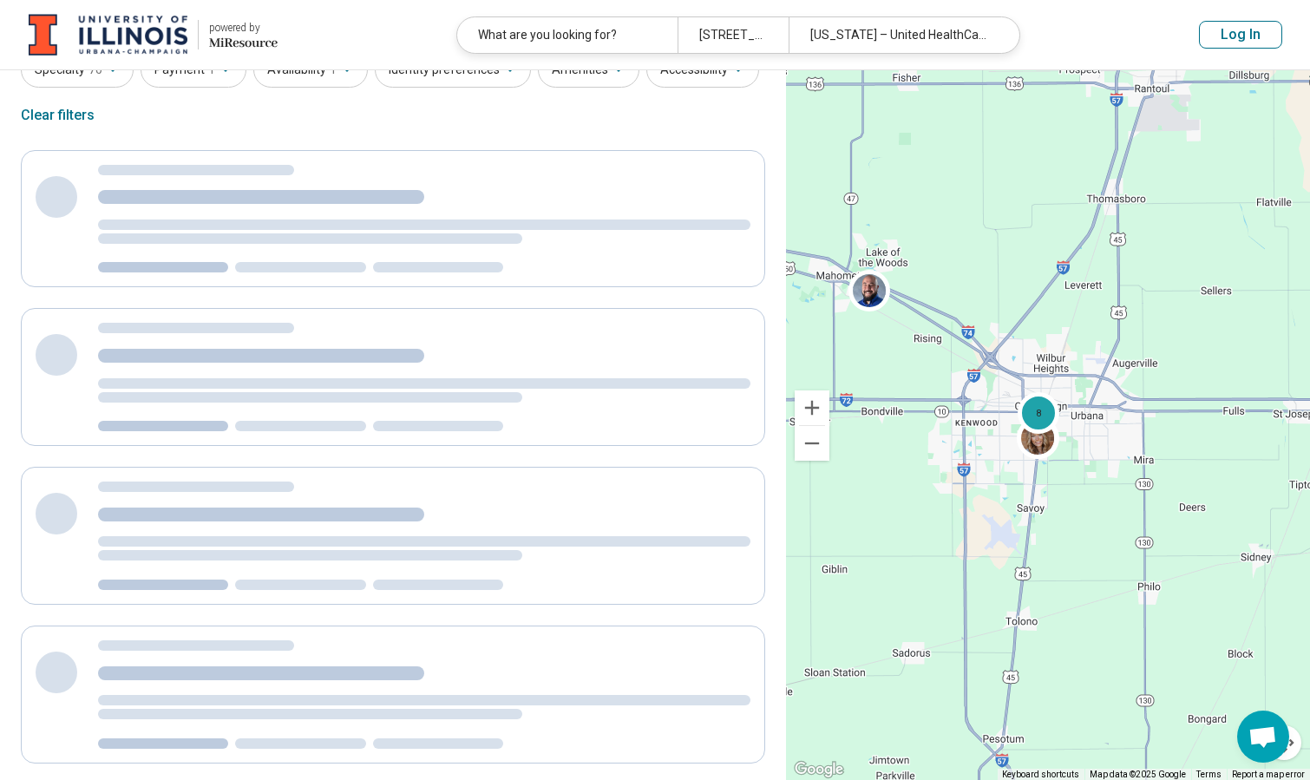
scroll to position [0, 0]
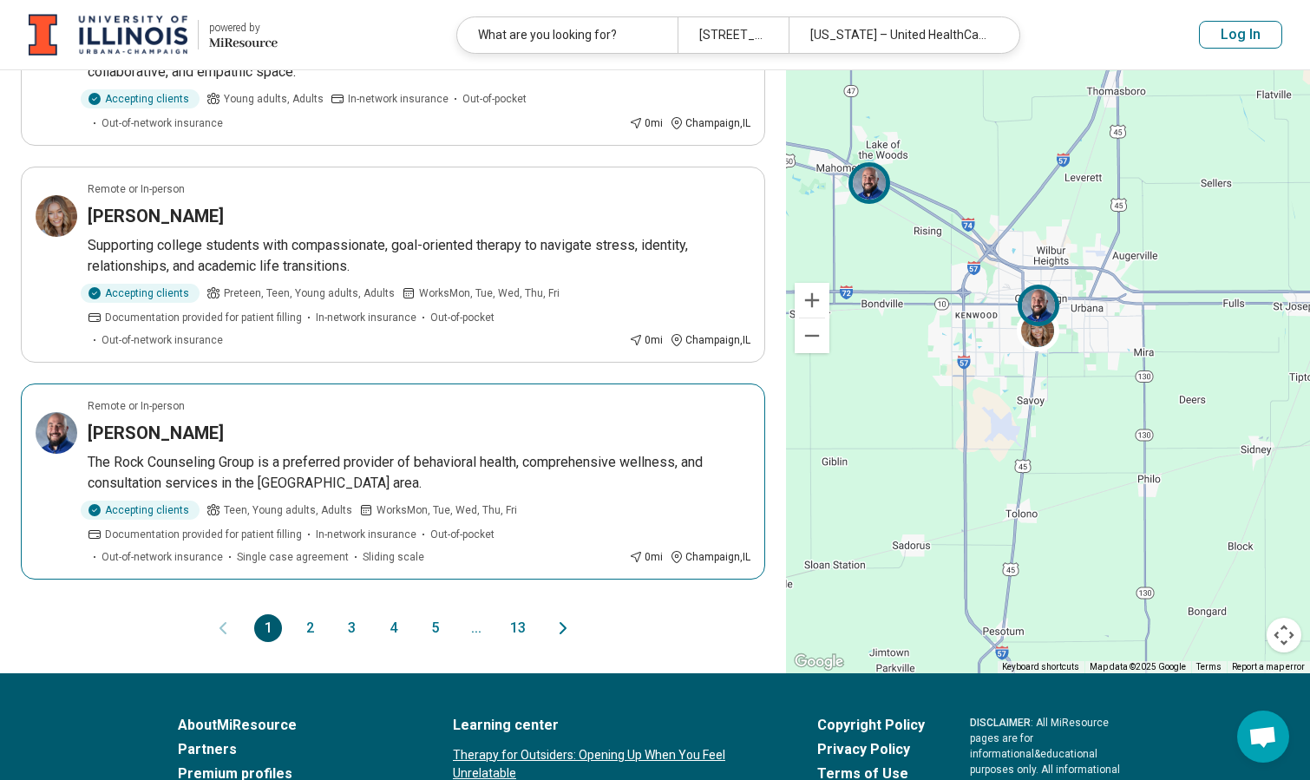
scroll to position [1579, 0]
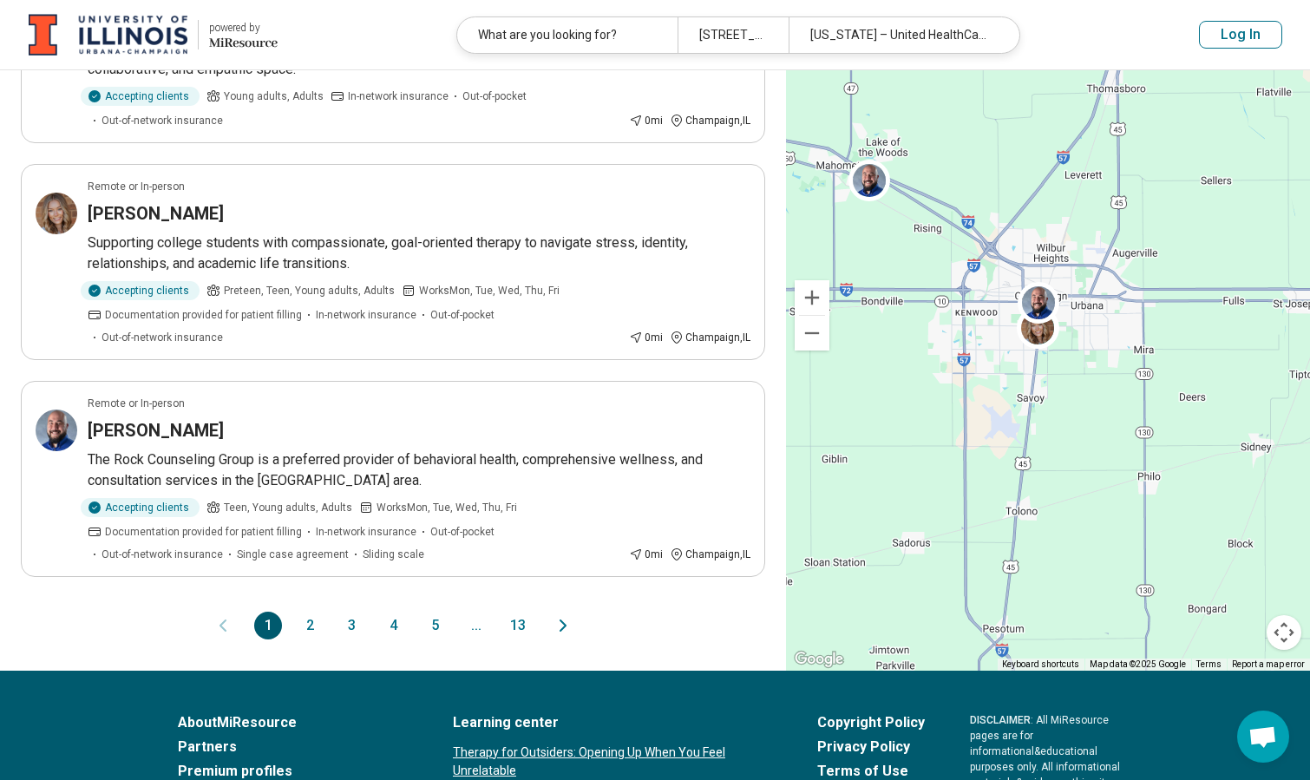
click at [311, 611] on button "2" at bounding box center [310, 625] width 28 height 28
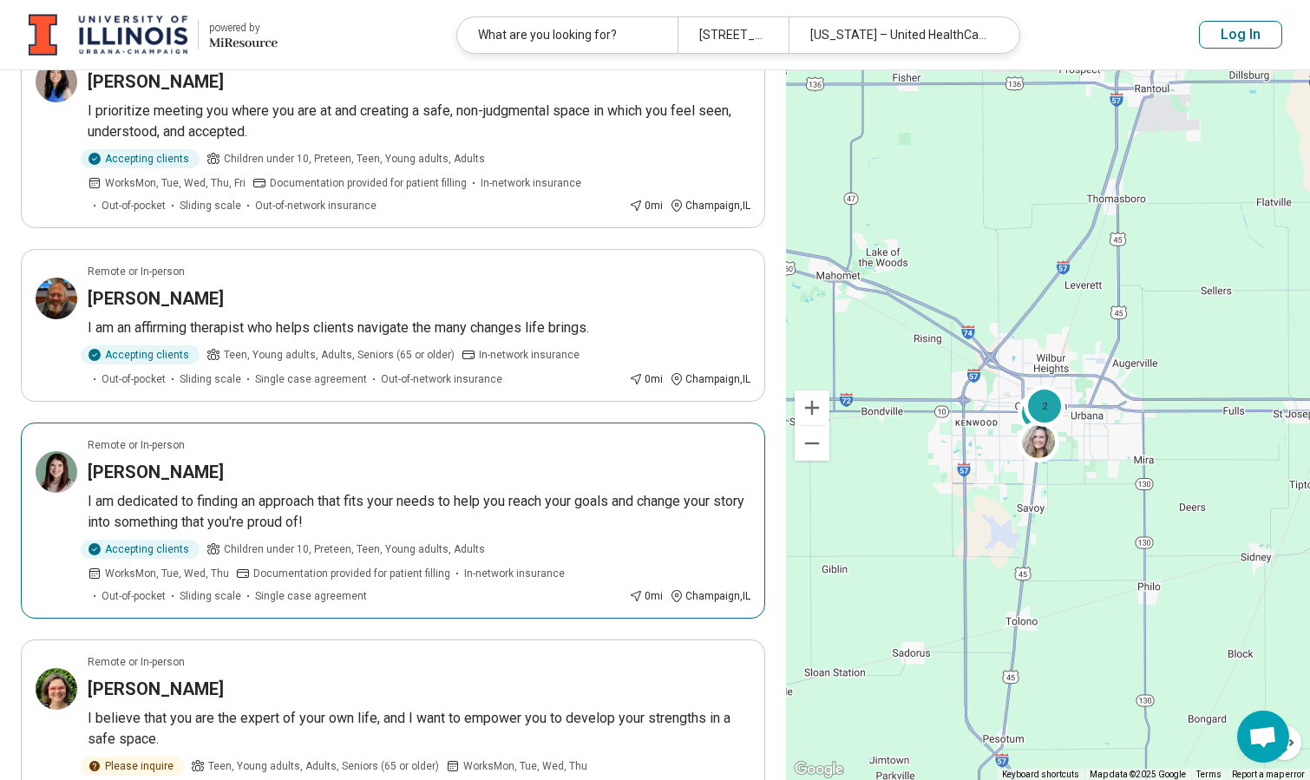
scroll to position [576, 0]
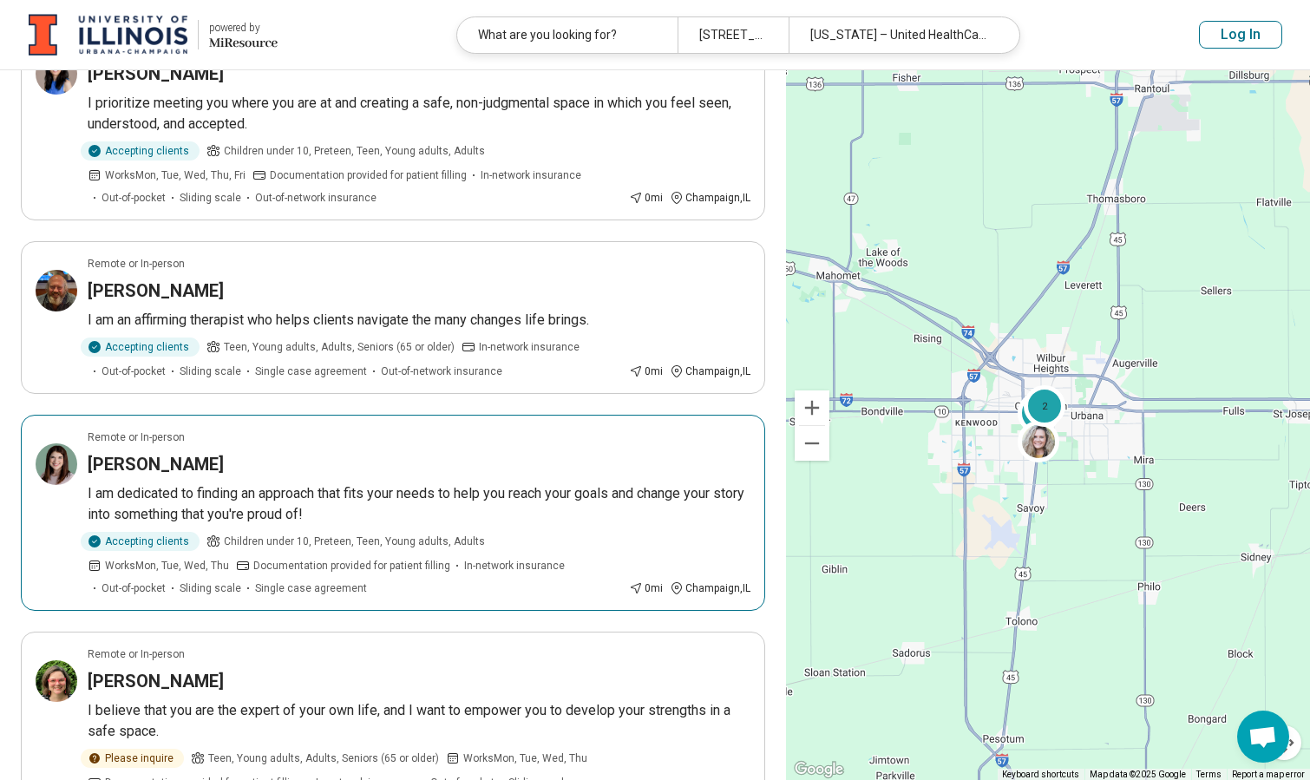
click at [144, 463] on h3 "Anna Farris" at bounding box center [156, 464] width 136 height 24
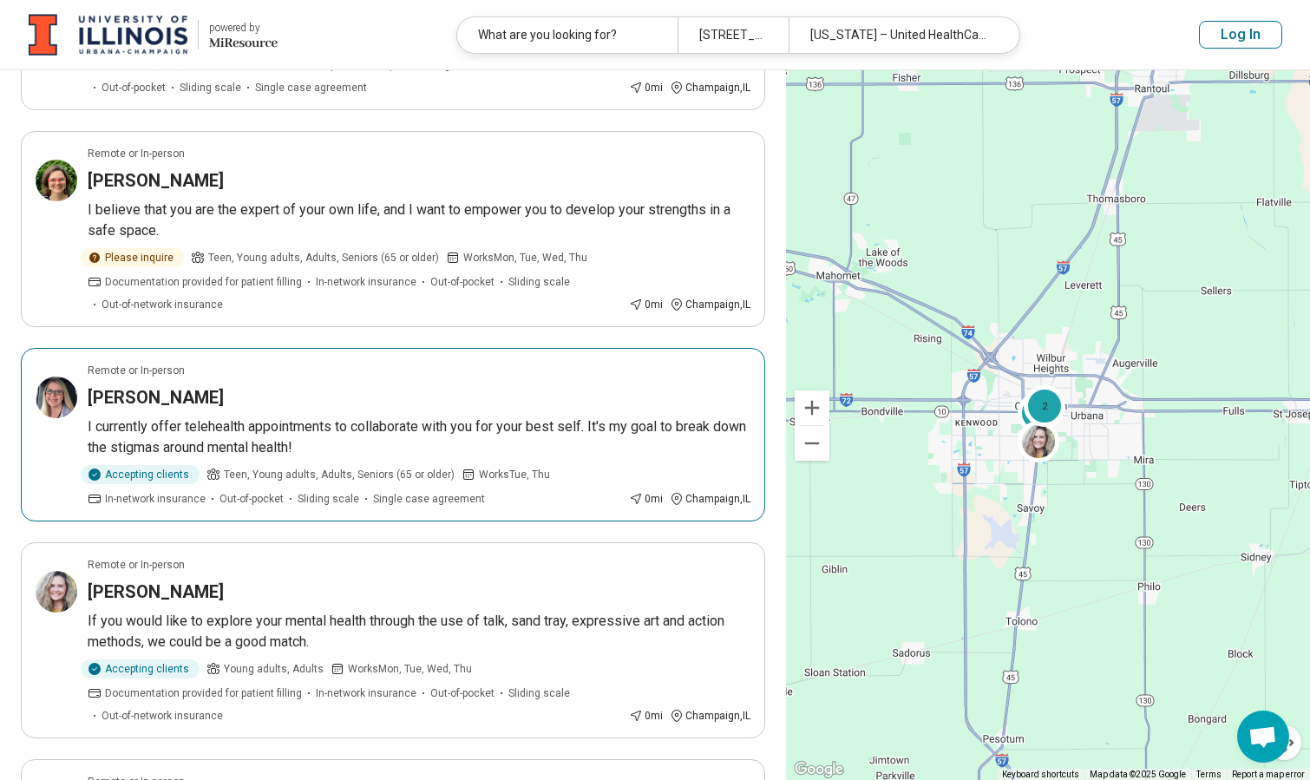
scroll to position [1082, 0]
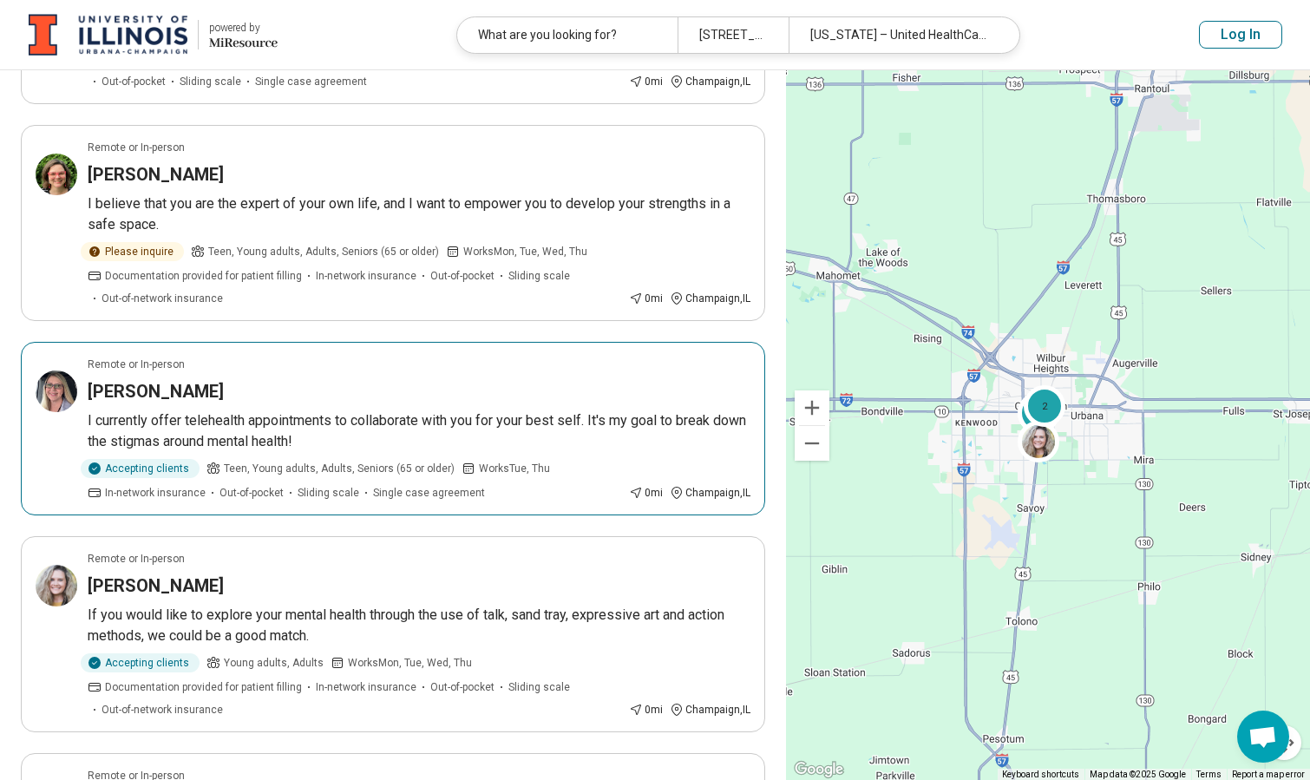
click at [163, 381] on h3 "Melissa Allinger" at bounding box center [156, 391] width 136 height 24
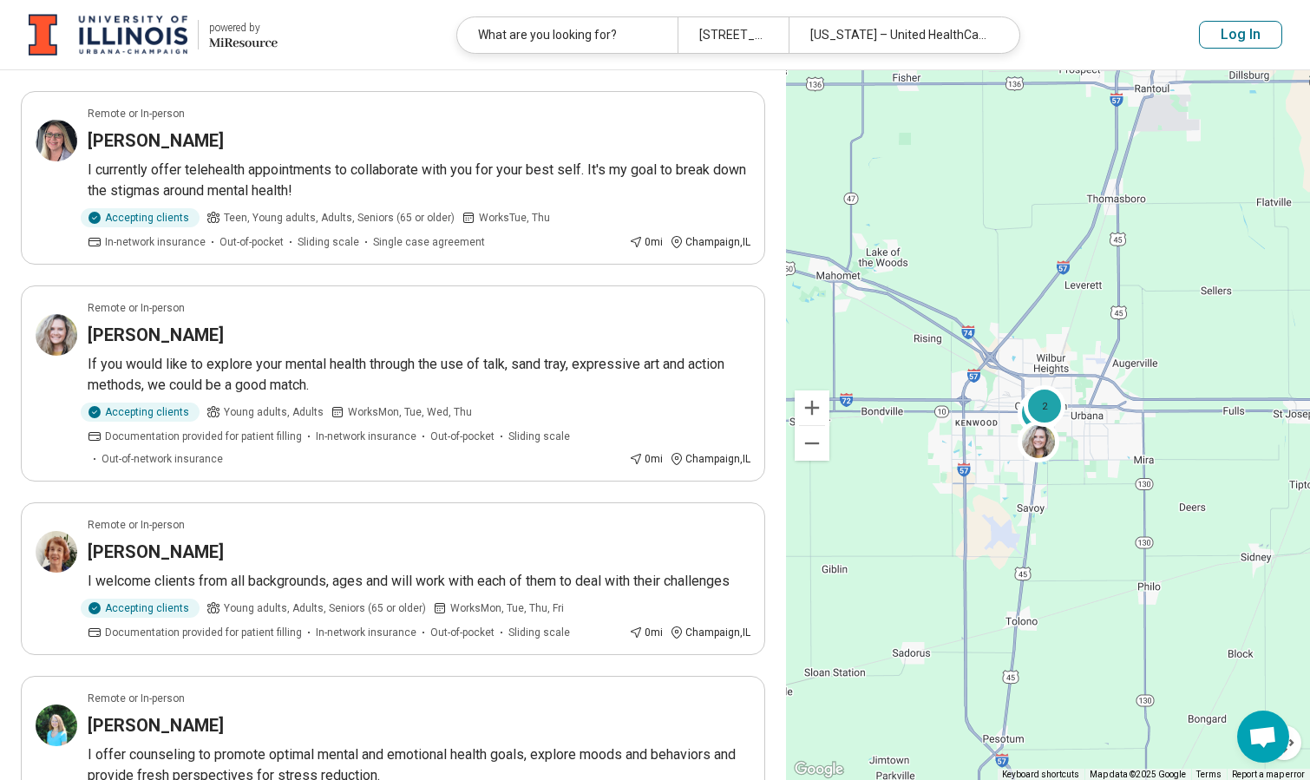
scroll to position [1338, 0]
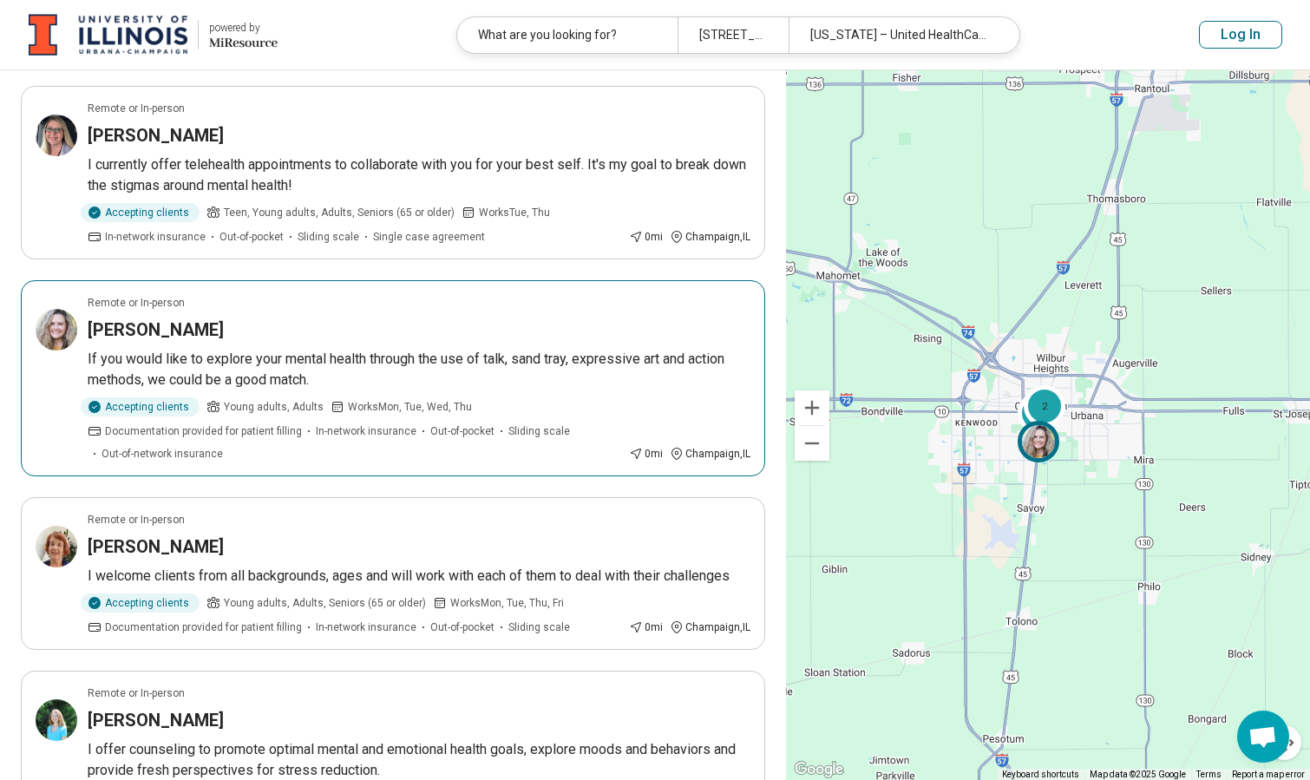
click at [269, 360] on p "If you would like to explore your mental health through the use of talk, sand t…" at bounding box center [419, 370] width 663 height 42
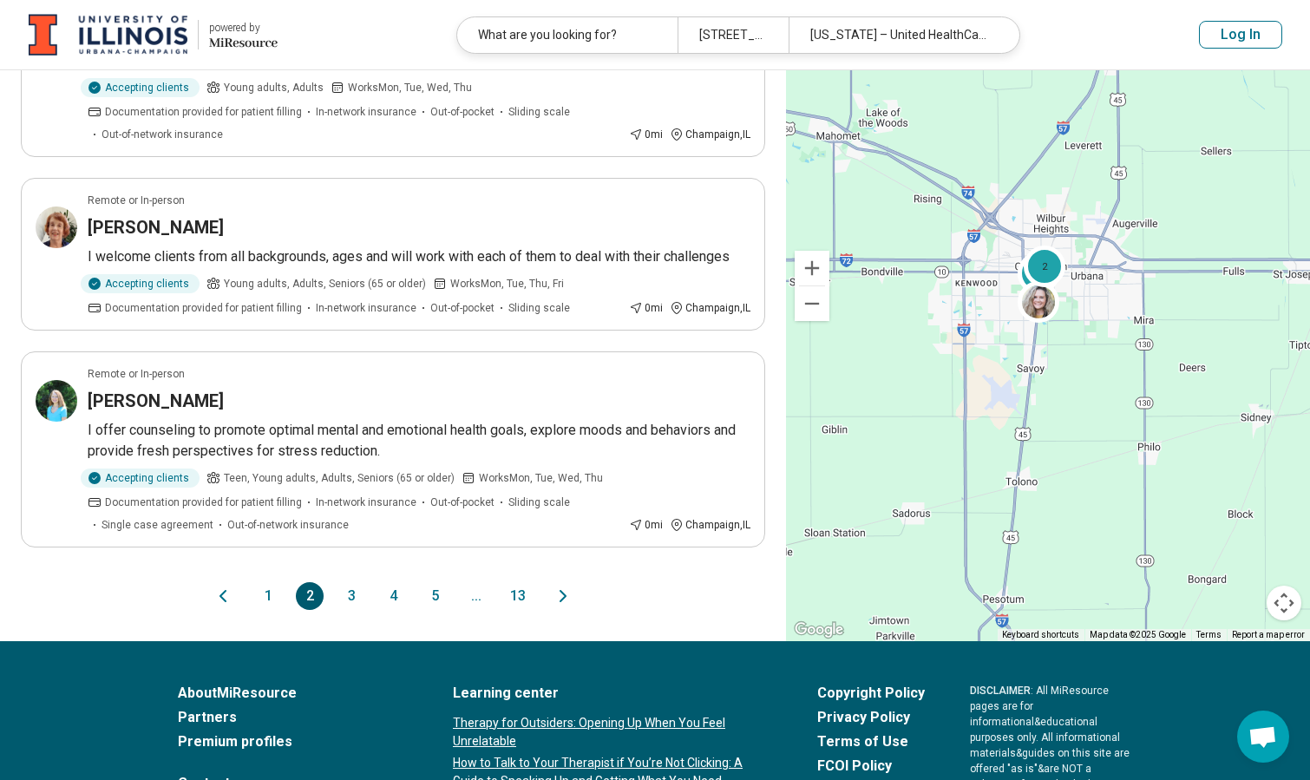
scroll to position [1660, 0]
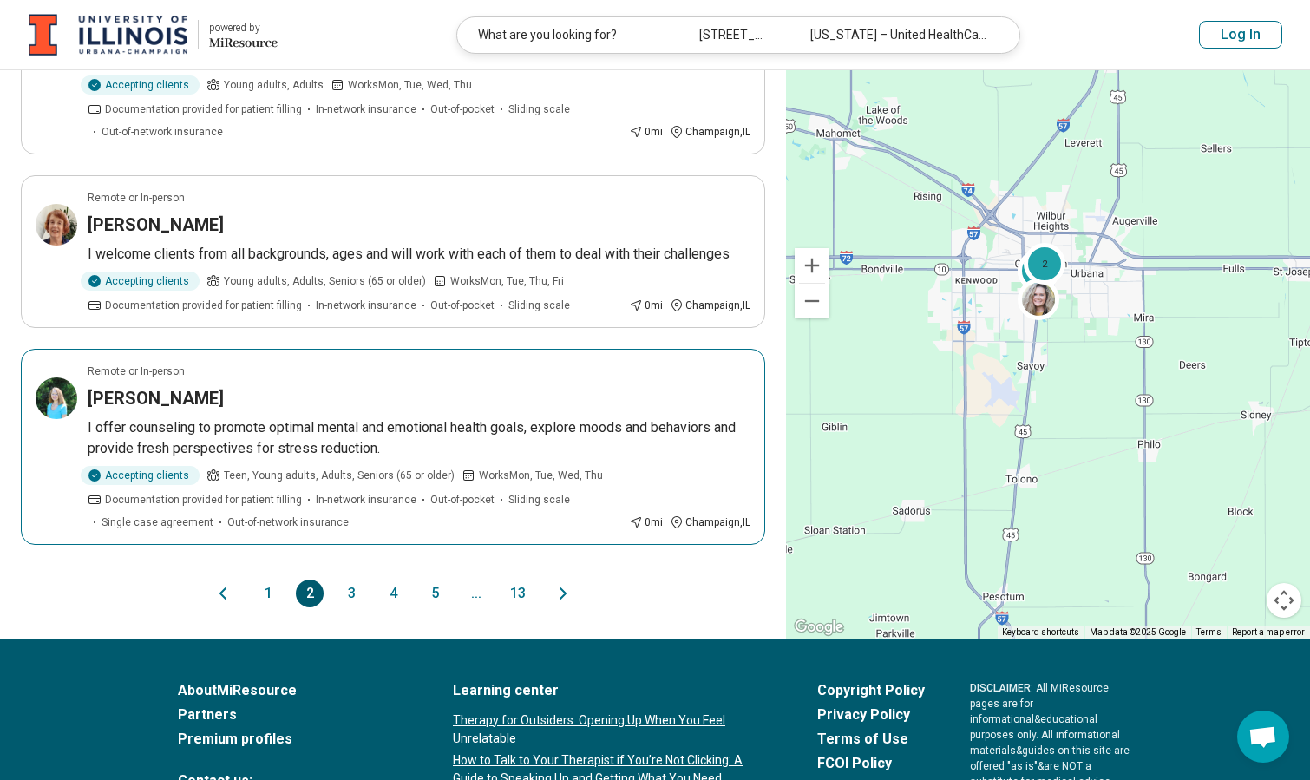
click at [168, 392] on h3 "Pamela Wendt" at bounding box center [156, 398] width 136 height 24
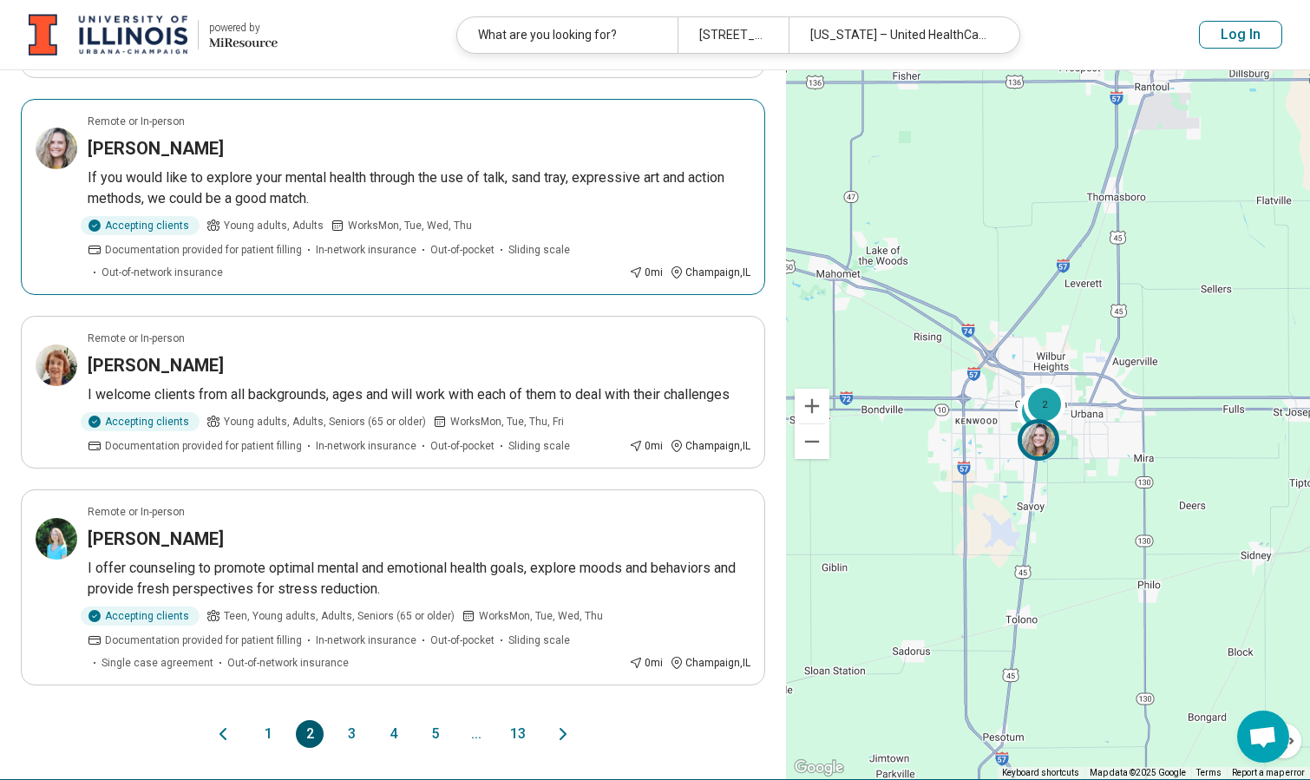
scroll to position [1486, 0]
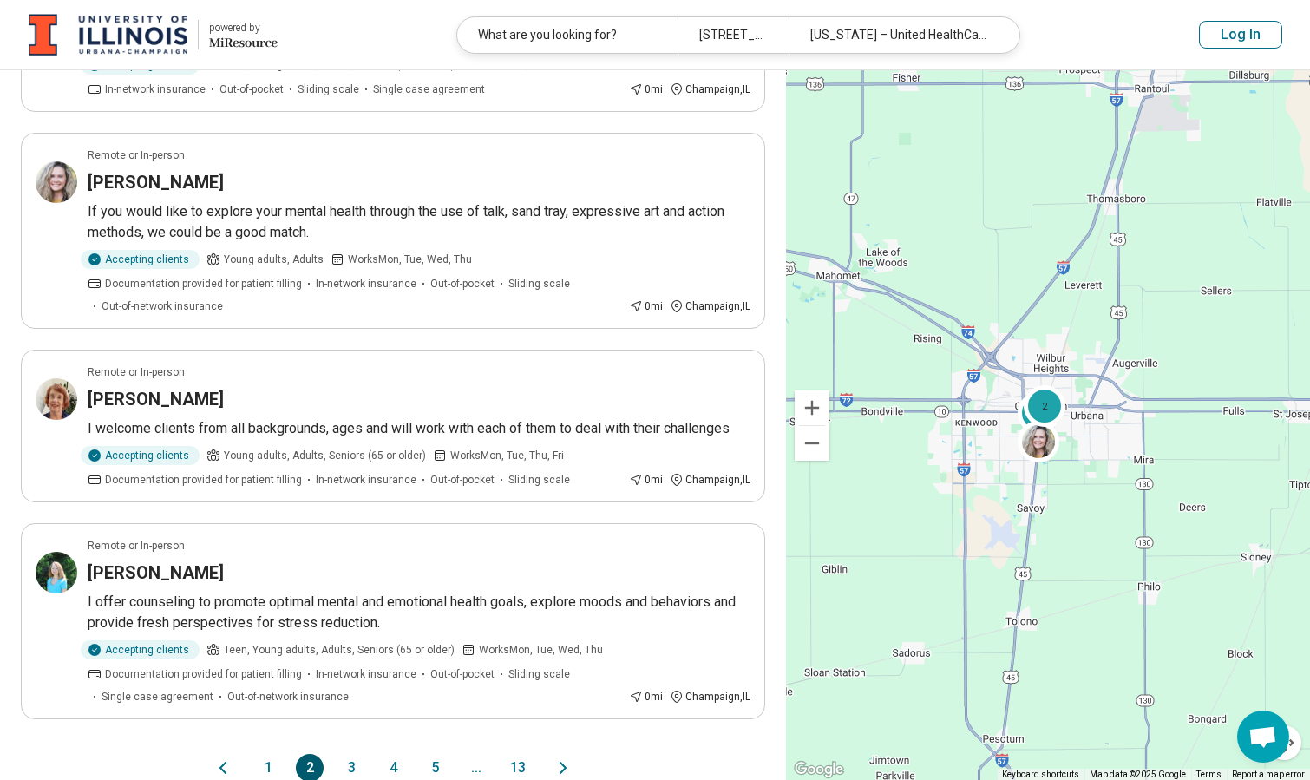
click at [266, 762] on button "1" at bounding box center [268, 768] width 28 height 28
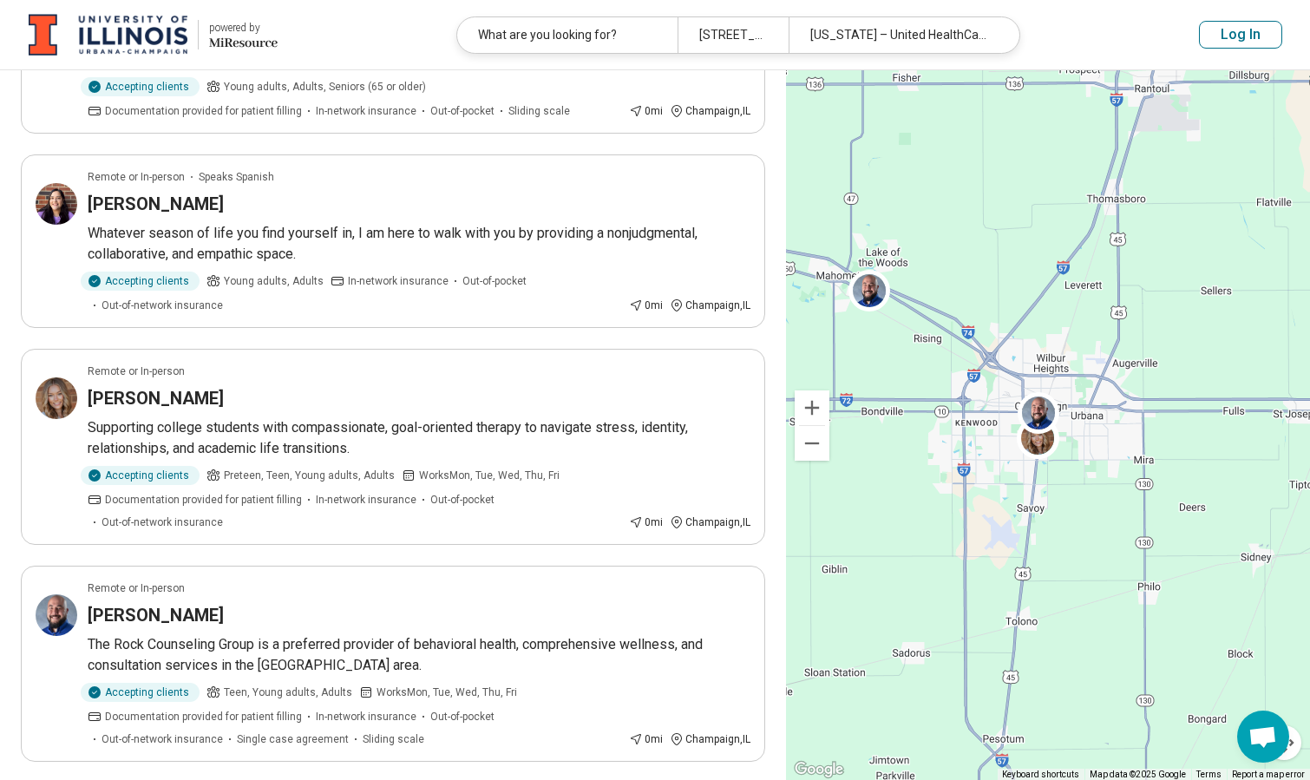
scroll to position [1399, 0]
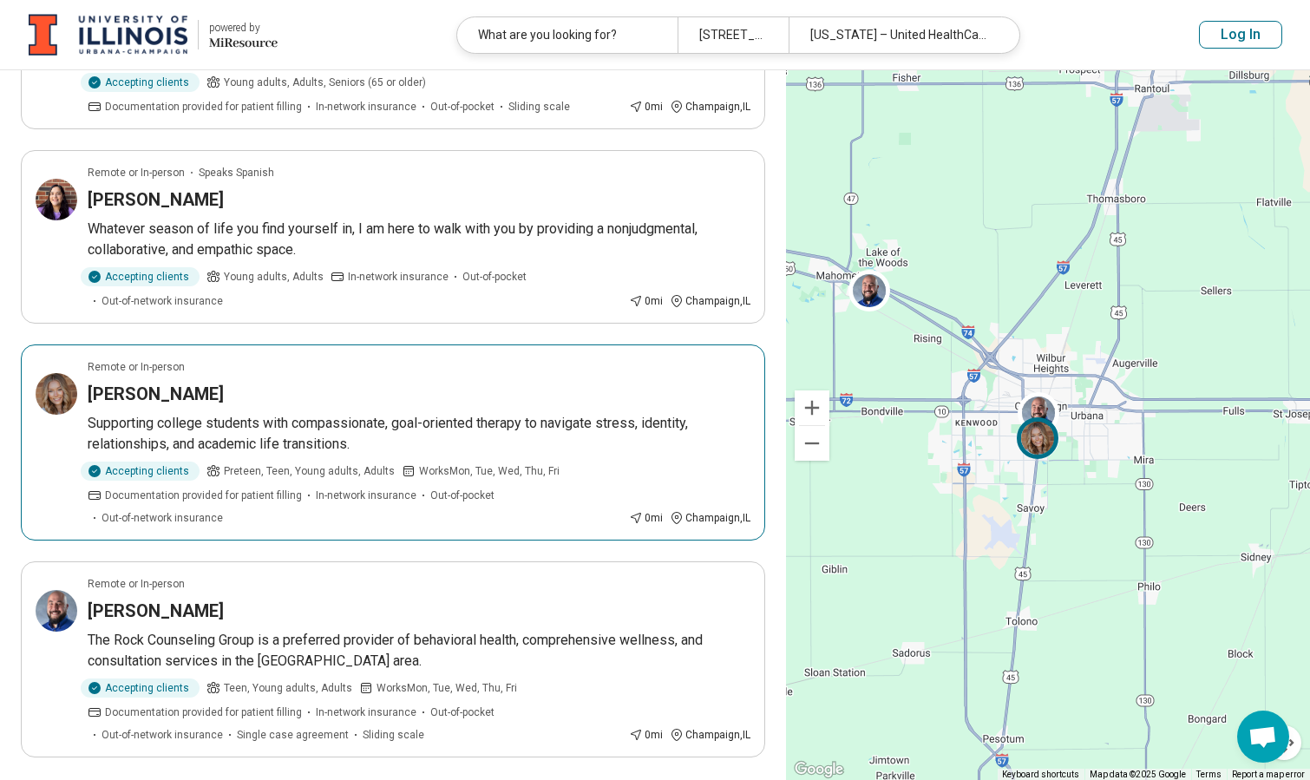
click at [146, 380] on article "Remote or In-person Olivia Frichtl Supporting college students with compassiona…" at bounding box center [393, 442] width 744 height 196
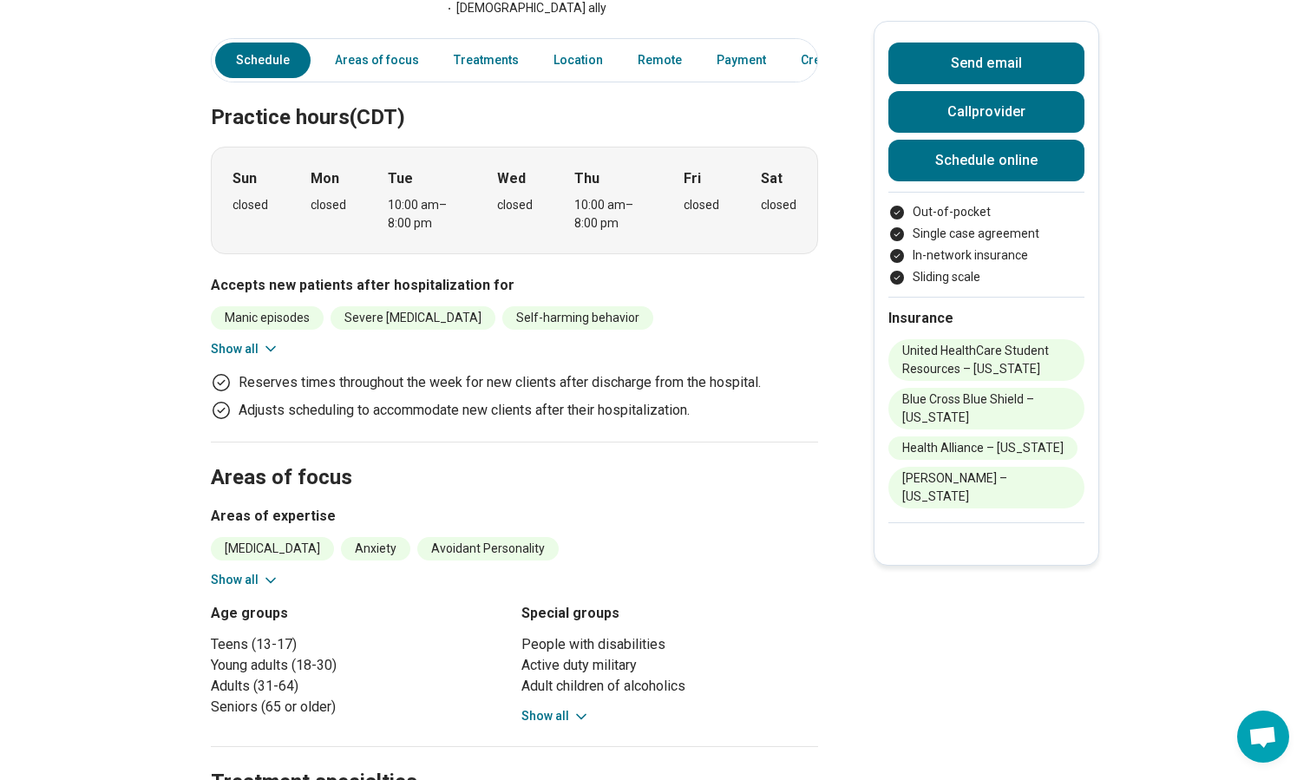
scroll to position [404, 0]
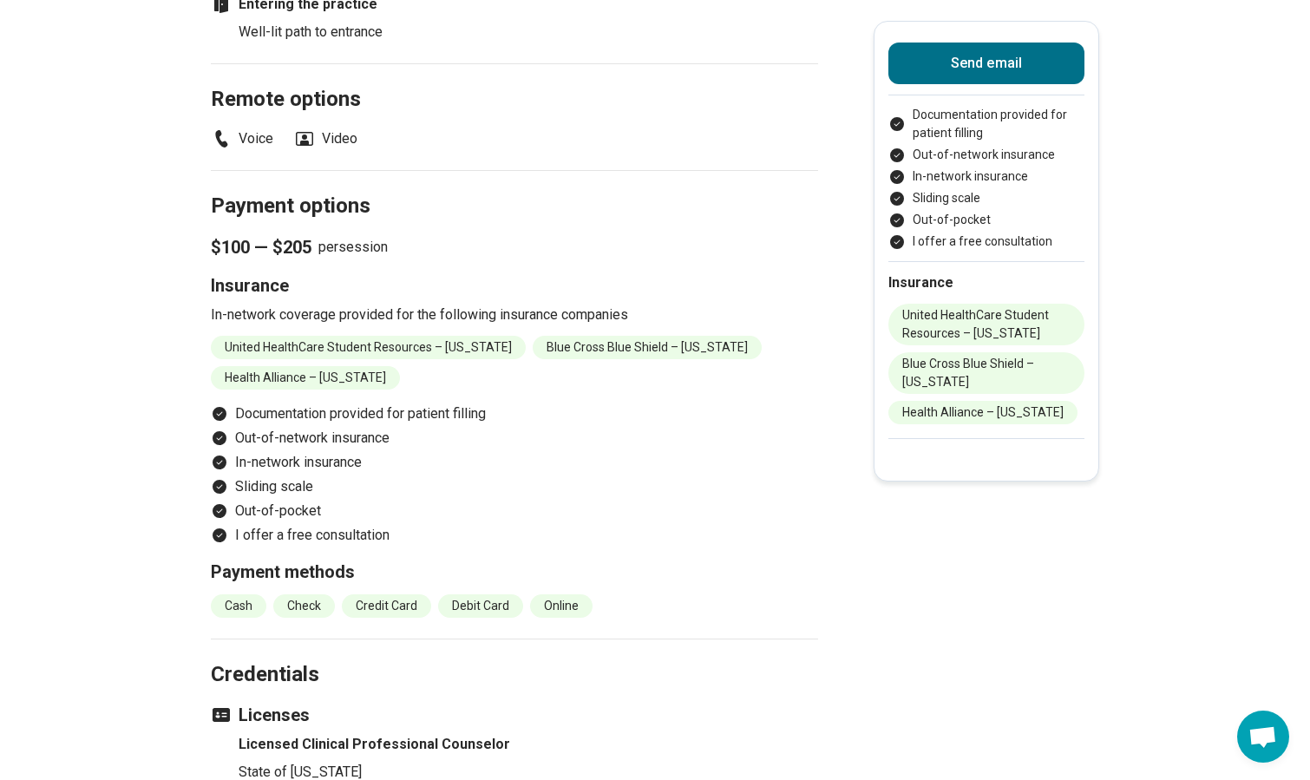
scroll to position [1764, 0]
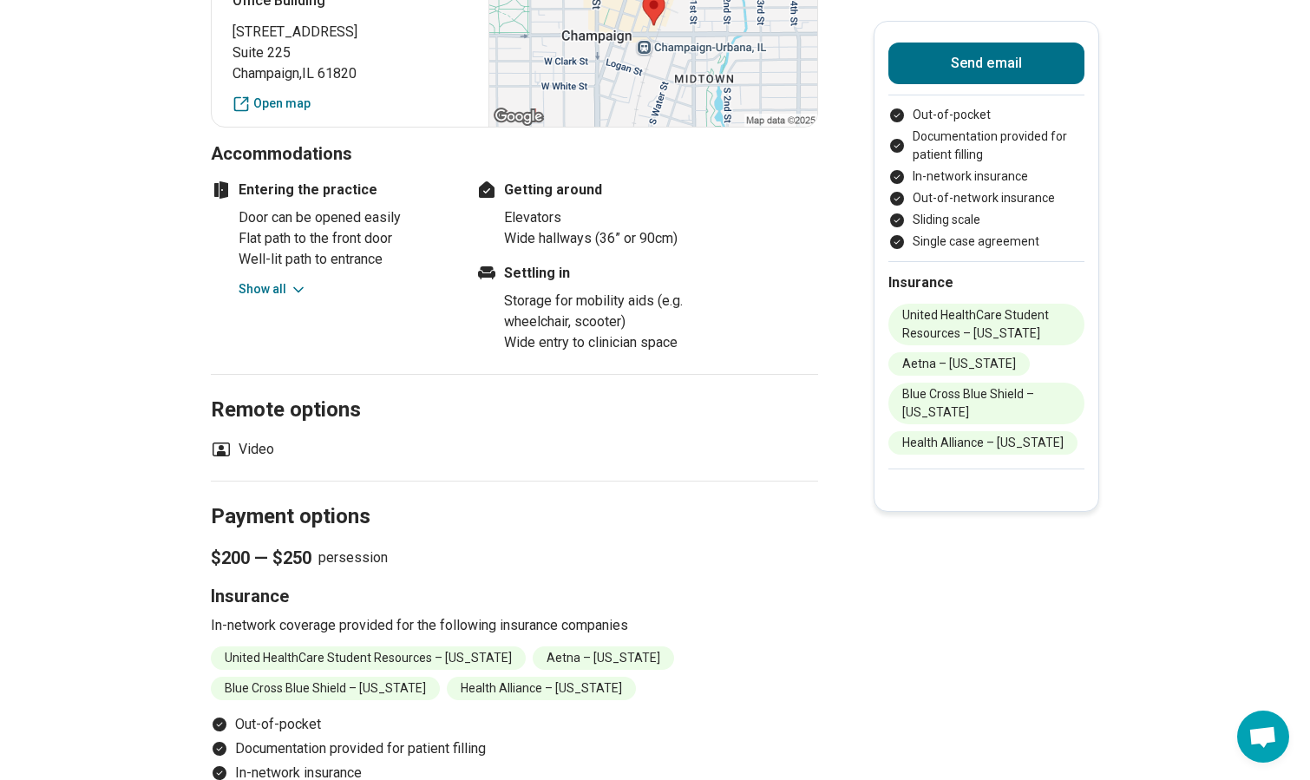
scroll to position [1546, 0]
